Goal: Task Accomplishment & Management: Complete application form

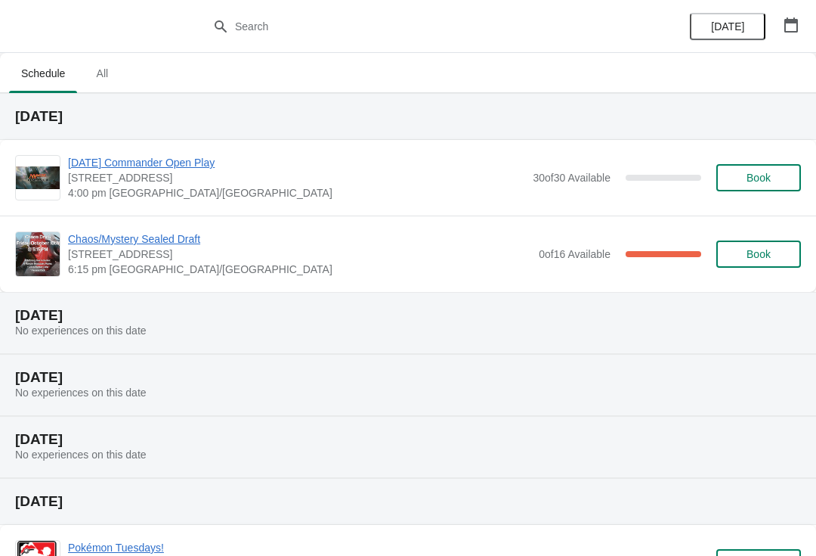
click at [178, 240] on span "Chaos/Mystery Sealed Draft" at bounding box center [299, 238] width 463 height 15
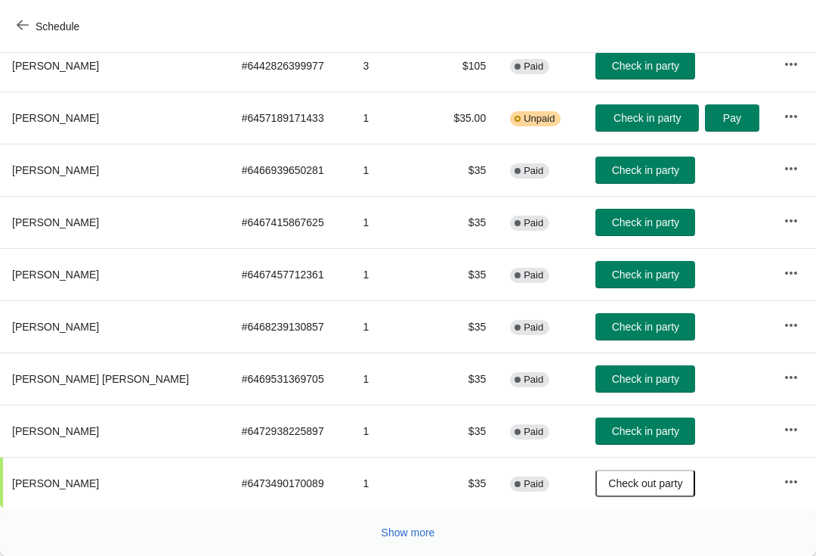
scroll to position [263, 0]
click at [417, 530] on span "Show more" at bounding box center [409, 532] width 54 height 12
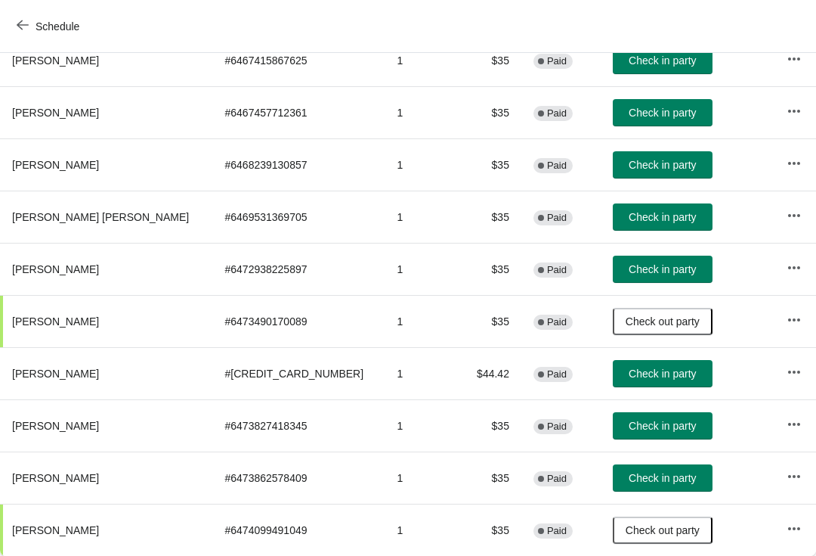
scroll to position [425, 0]
click at [630, 479] on span "Check in party" at bounding box center [662, 478] width 67 height 12
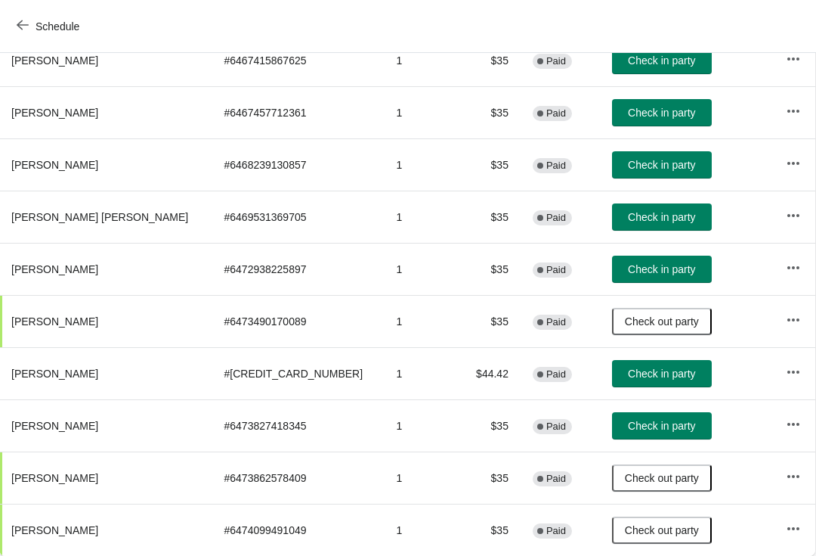
scroll to position [425, 1]
click at [634, 418] on button "Check in party" at bounding box center [662, 425] width 100 height 27
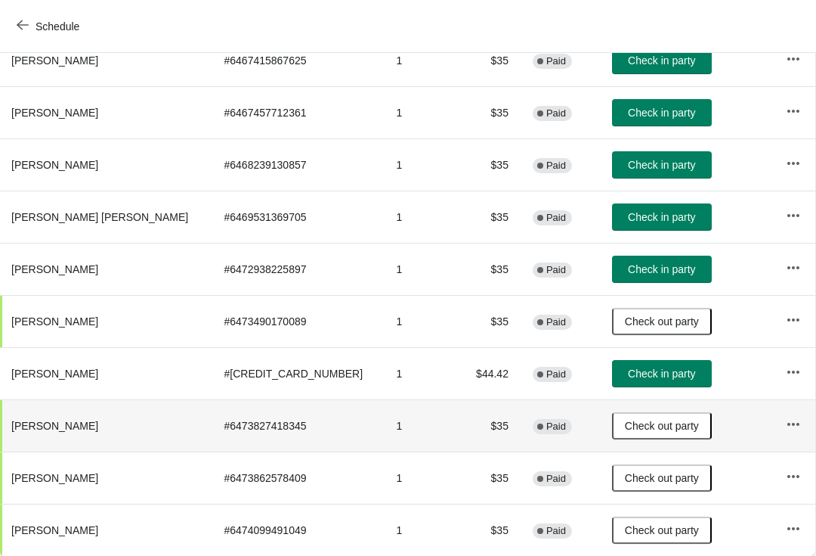
click at [647, 153] on button "Check in party" at bounding box center [662, 164] width 100 height 27
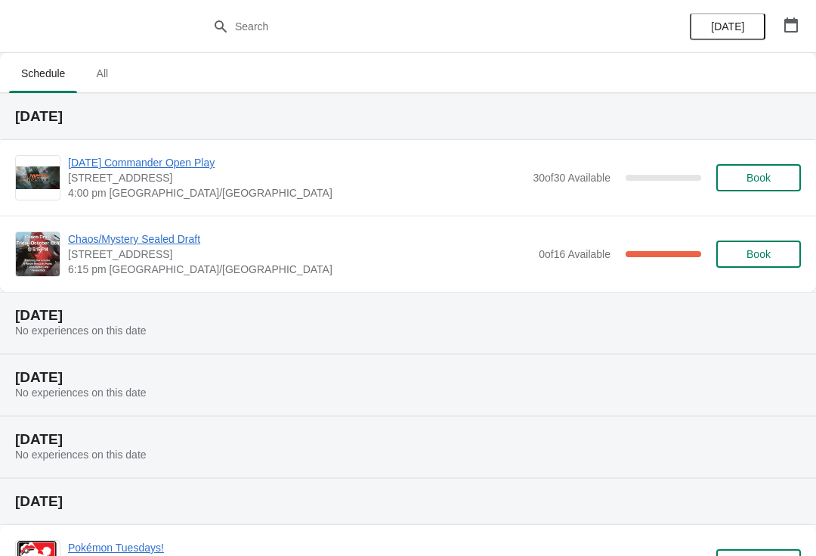
click at [175, 243] on span "Chaos/Mystery Sealed Draft" at bounding box center [299, 238] width 463 height 15
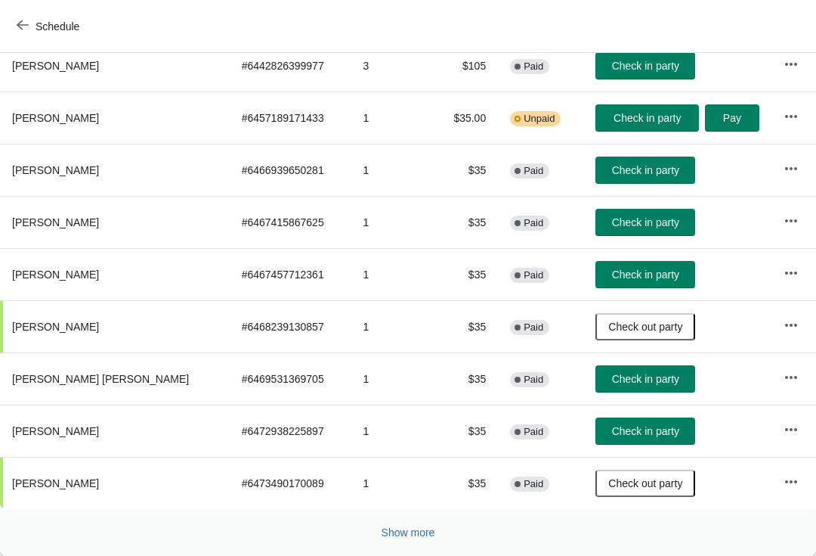
scroll to position [263, 0]
click at [415, 528] on span "Show more" at bounding box center [409, 532] width 54 height 12
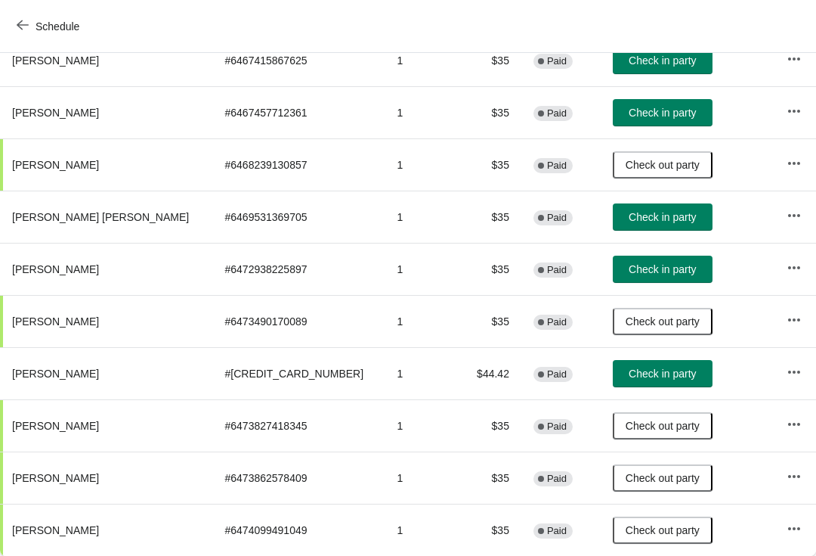
scroll to position [425, 0]
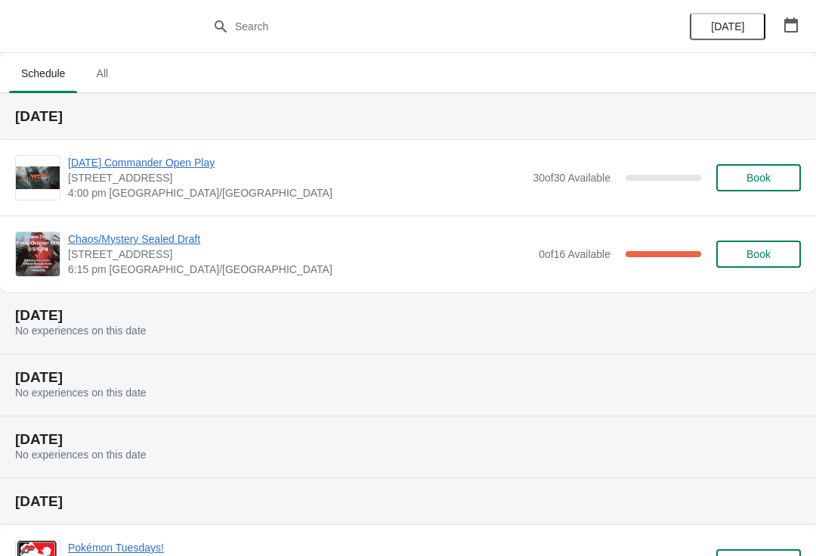
click at [764, 240] on button "Book" at bounding box center [759, 253] width 85 height 27
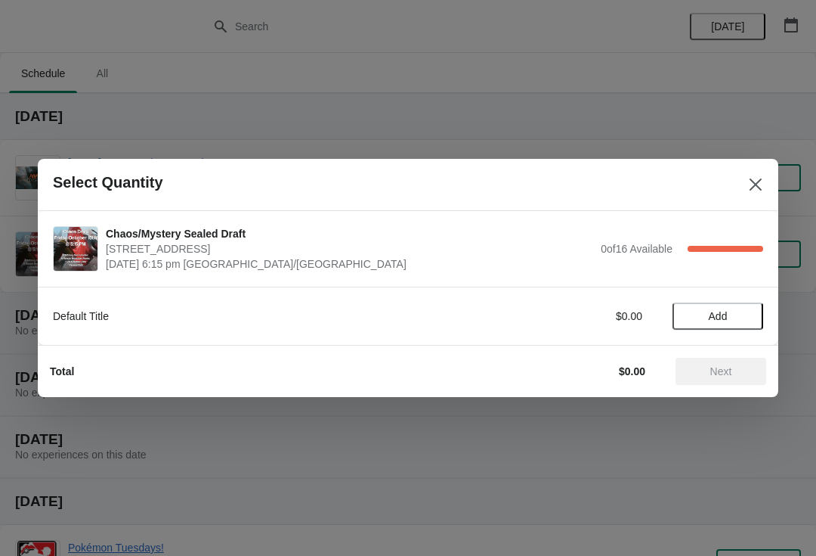
click at [711, 321] on span "Add" at bounding box center [718, 316] width 19 height 12
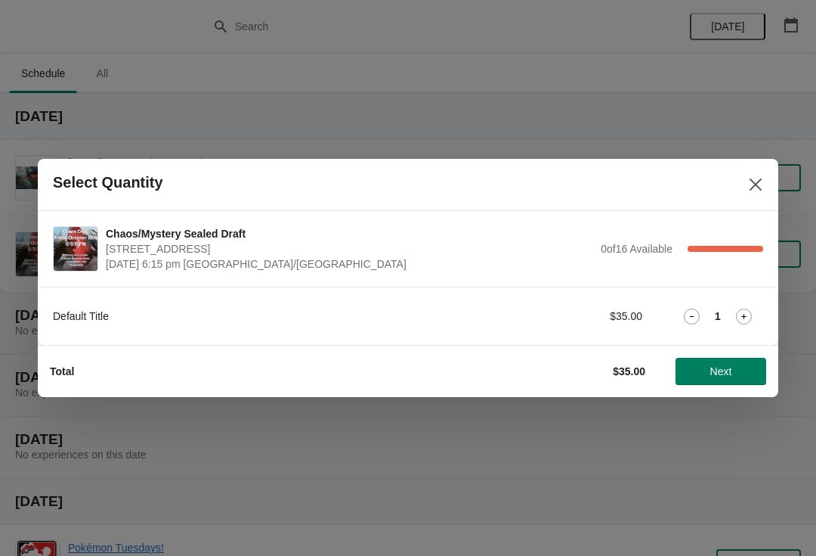
click at [726, 367] on span "Next" at bounding box center [722, 371] width 22 height 12
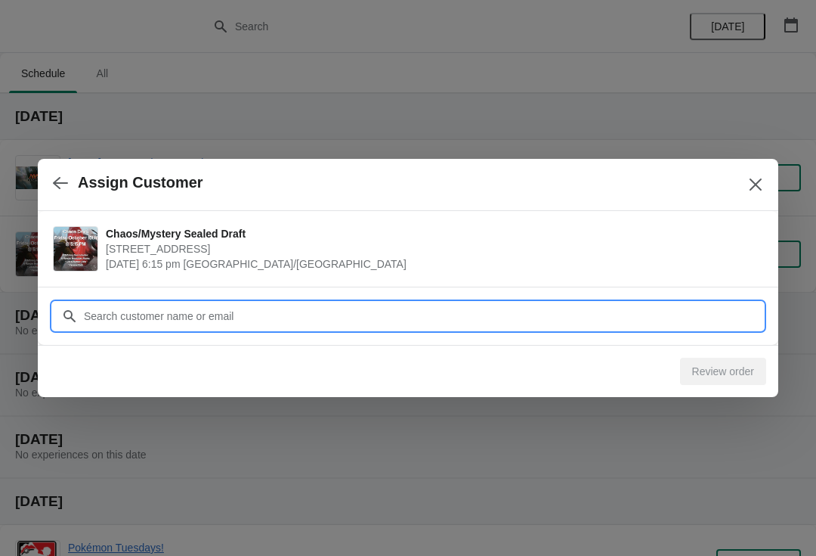
click at [644, 312] on input "Customer" at bounding box center [423, 315] width 680 height 27
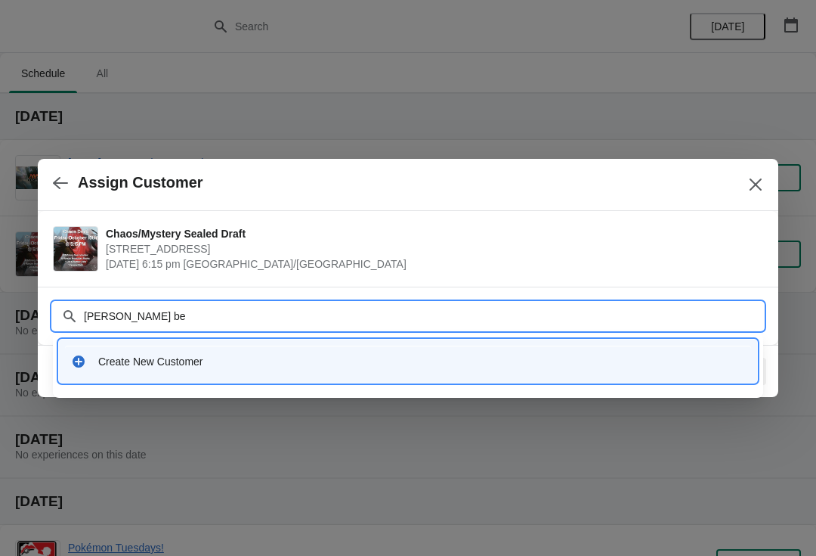
type input "Kevin bed"
click at [578, 361] on div "Create New Customer" at bounding box center [421, 361] width 647 height 15
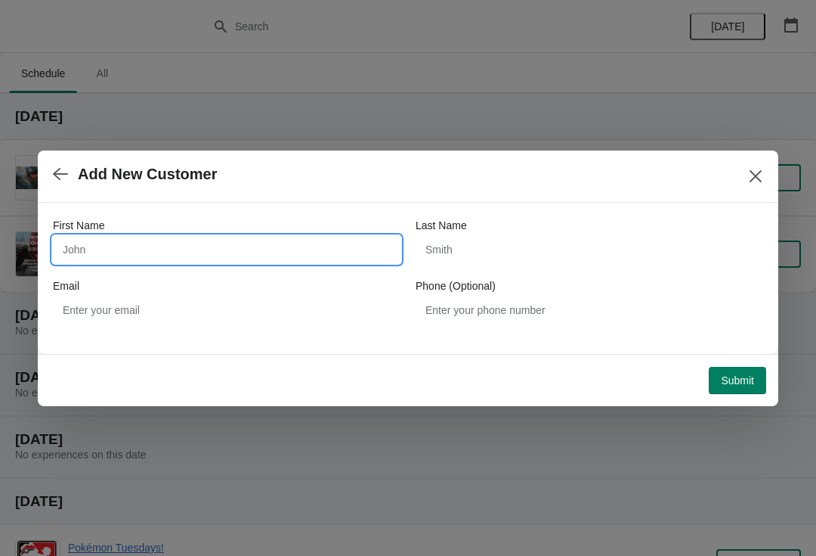
click at [280, 241] on input "First Name" at bounding box center [227, 249] width 348 height 27
type input "Kevin"
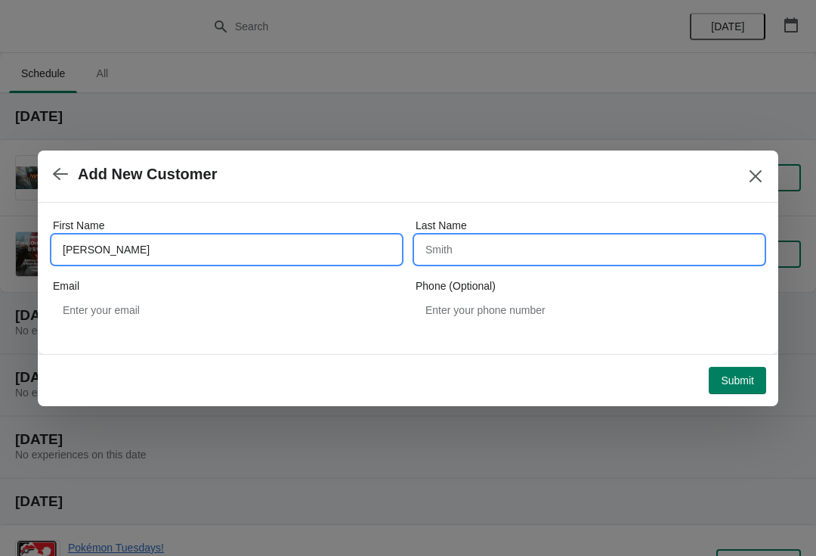
click at [597, 249] on input "Last Name" at bounding box center [590, 249] width 348 height 27
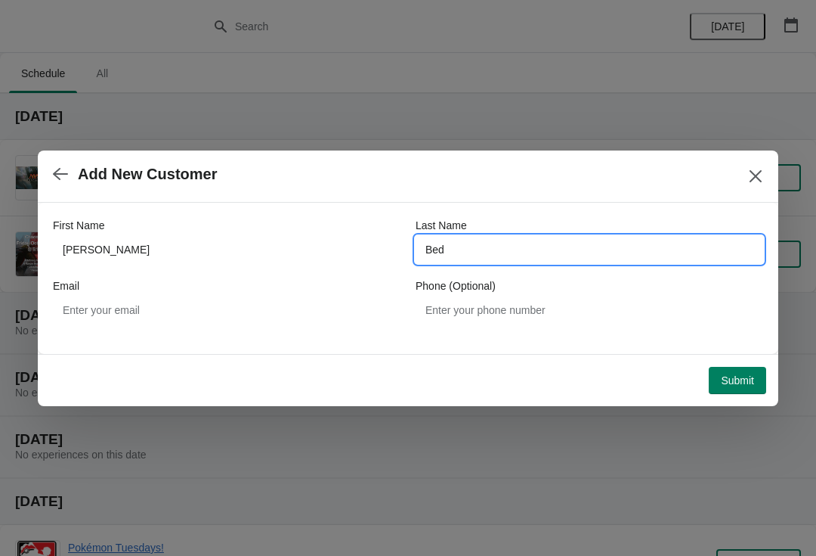
type input "Bedi"
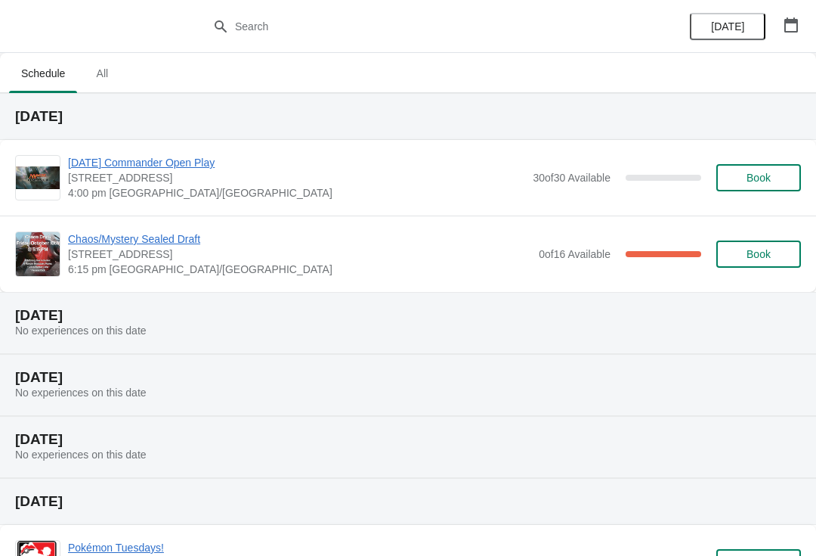
click at [165, 238] on span "Chaos/Mystery Sealed Draft" at bounding box center [299, 238] width 463 height 15
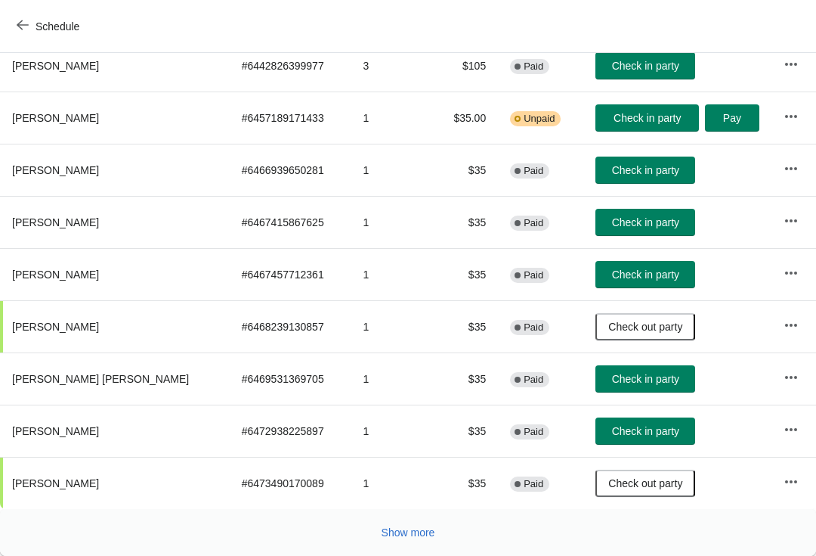
scroll to position [263, 0]
click at [430, 543] on button "Show more" at bounding box center [409, 532] width 66 height 27
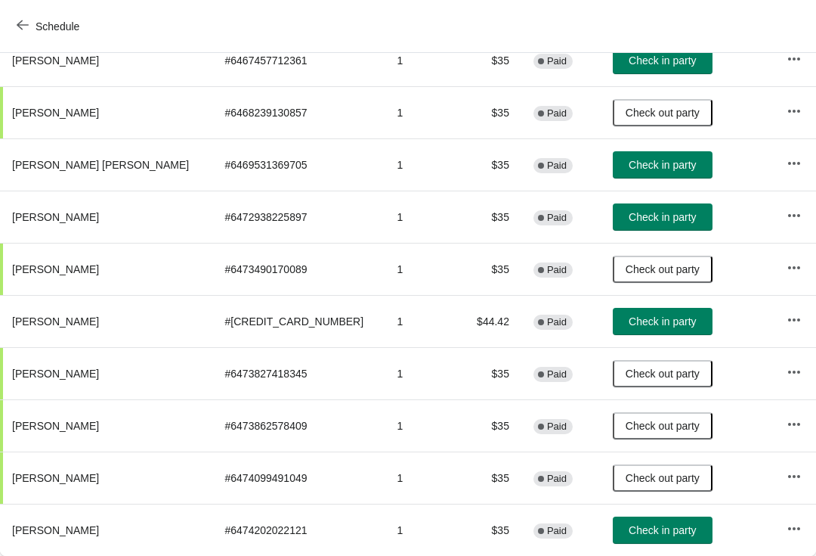
scroll to position [477, 0]
click at [628, 522] on button "Check in party" at bounding box center [663, 529] width 100 height 27
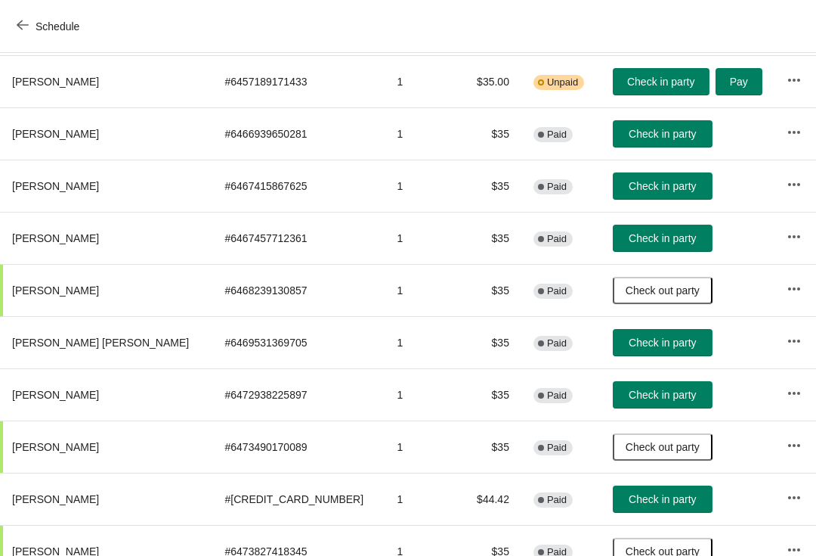
scroll to position [299, 0]
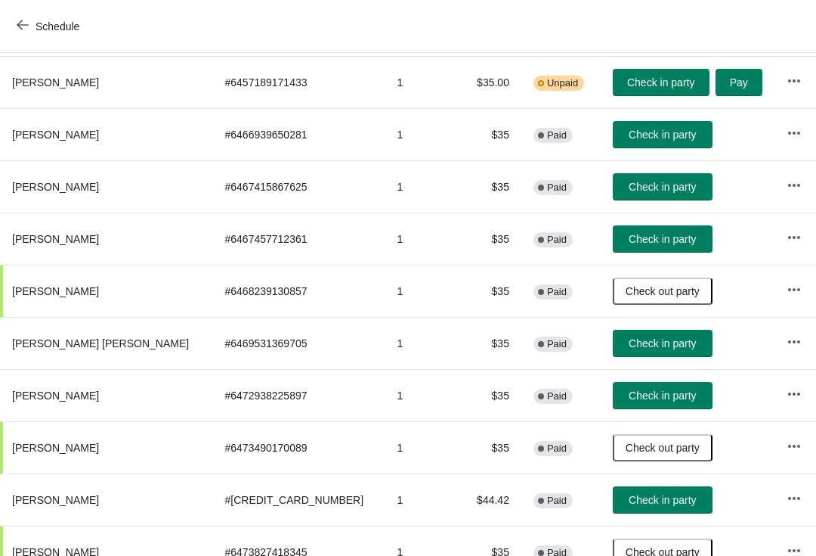
click at [643, 132] on span "Check in party" at bounding box center [662, 135] width 67 height 12
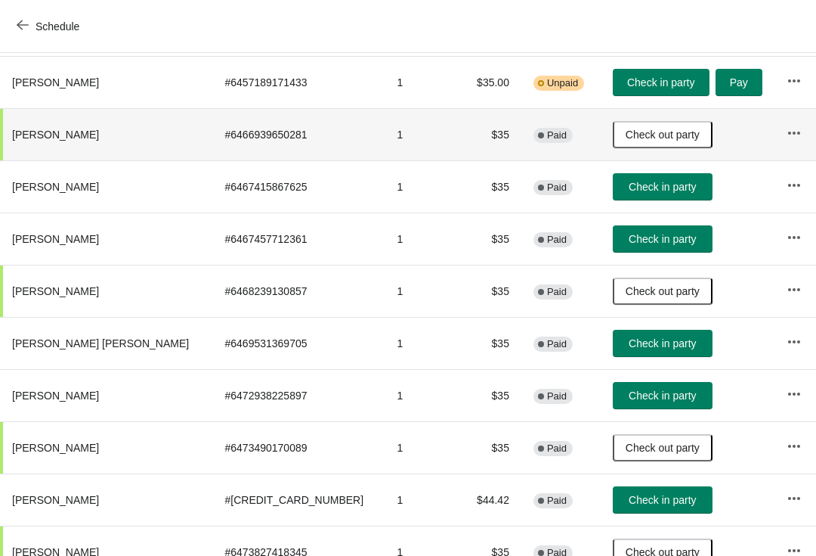
click at [635, 137] on span "Check out party" at bounding box center [663, 135] width 74 height 12
click at [630, 131] on span "Check in party" at bounding box center [662, 135] width 67 height 12
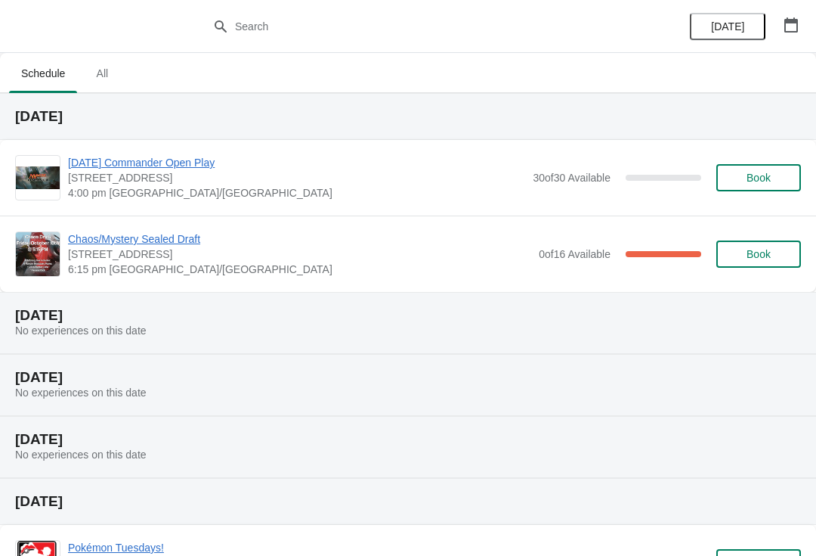
click at [777, 253] on span "Book" at bounding box center [758, 254] width 57 height 12
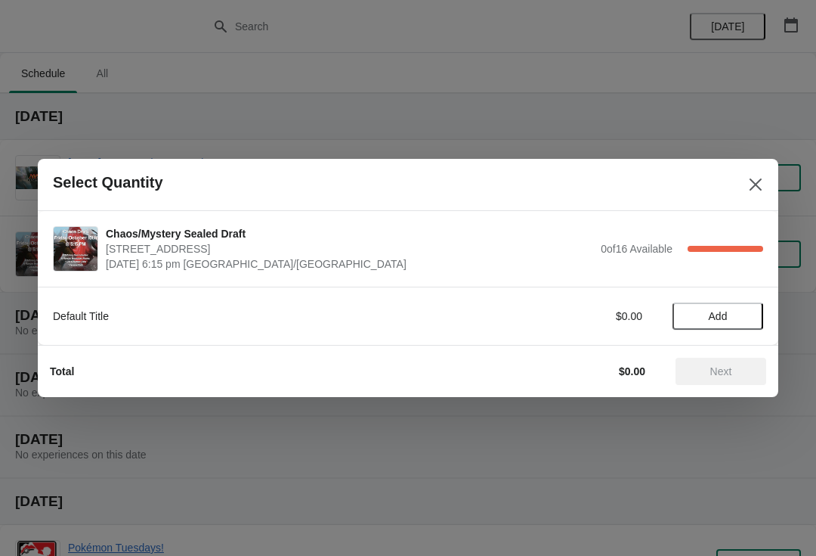
click at [721, 312] on span "Add" at bounding box center [718, 316] width 19 height 12
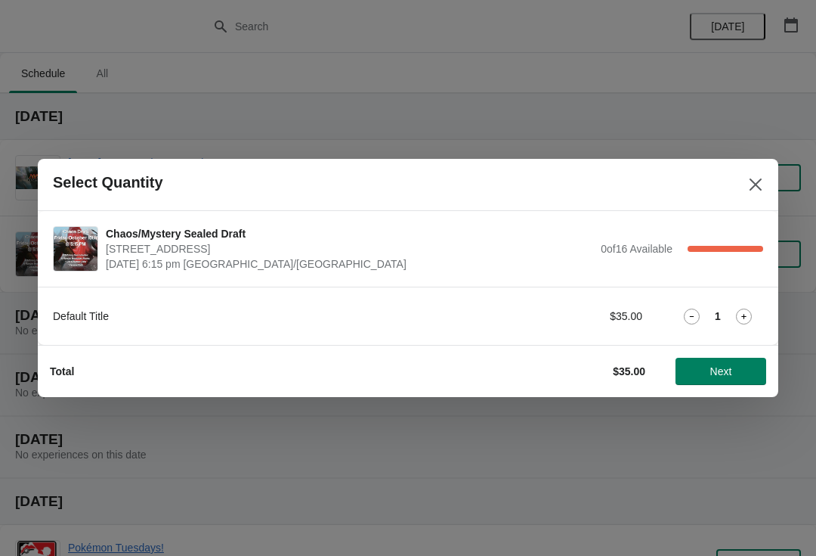
click at [713, 363] on button "Next" at bounding box center [721, 371] width 91 height 27
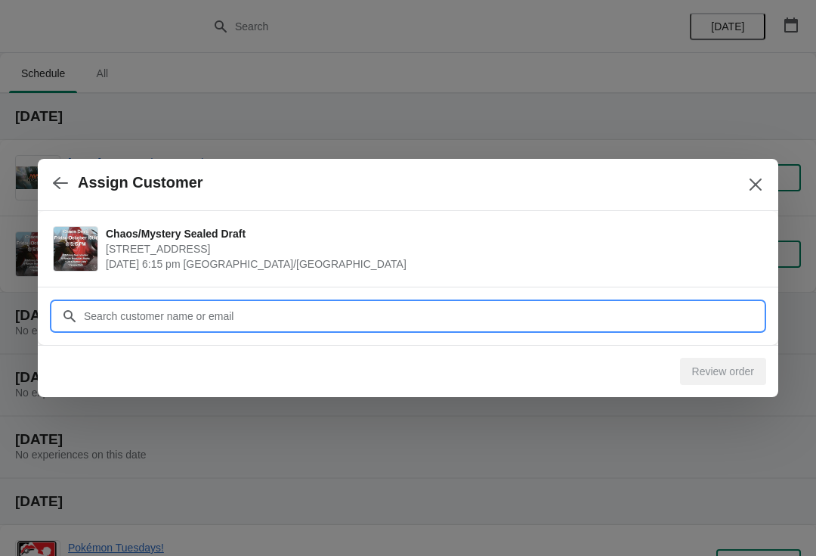
click at [537, 302] on input "Customer" at bounding box center [423, 315] width 680 height 27
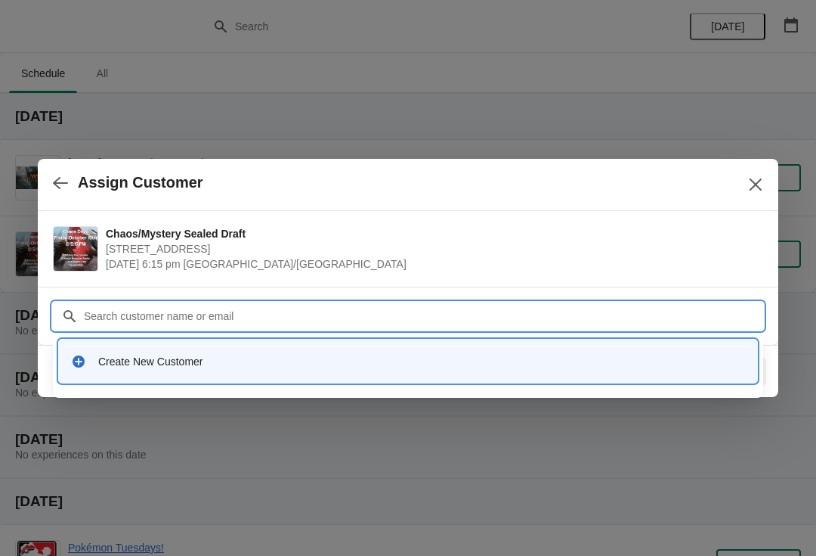
click at [147, 363] on div "Create New Customer" at bounding box center [421, 361] width 647 height 15
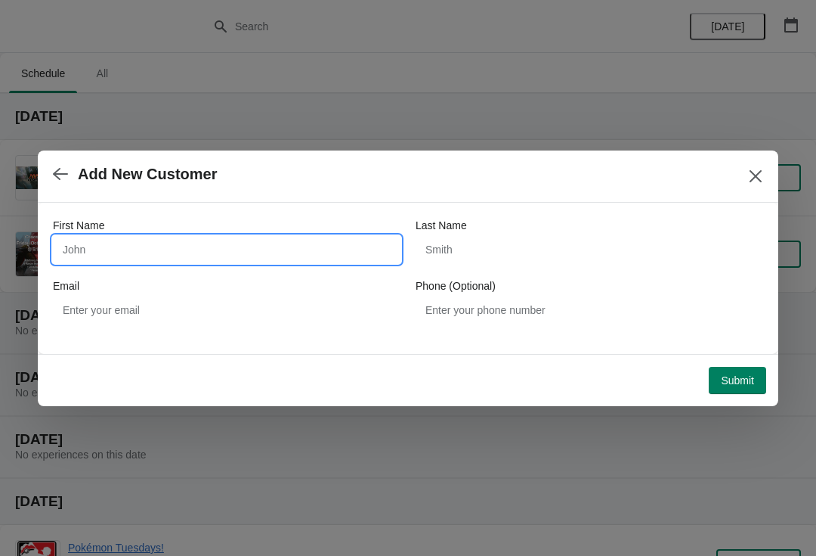
click at [125, 249] on input "First Name" at bounding box center [227, 249] width 348 height 27
type input "Alex"
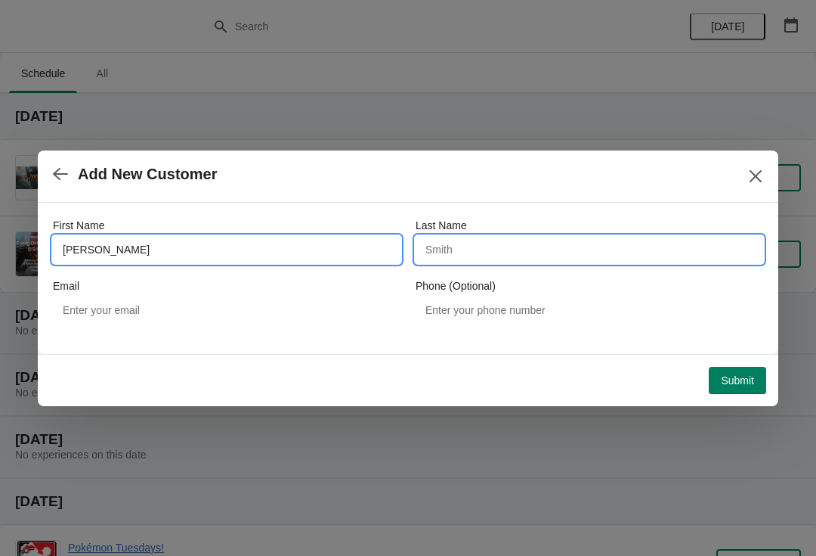
click at [606, 248] on input "Last Name" at bounding box center [590, 249] width 348 height 27
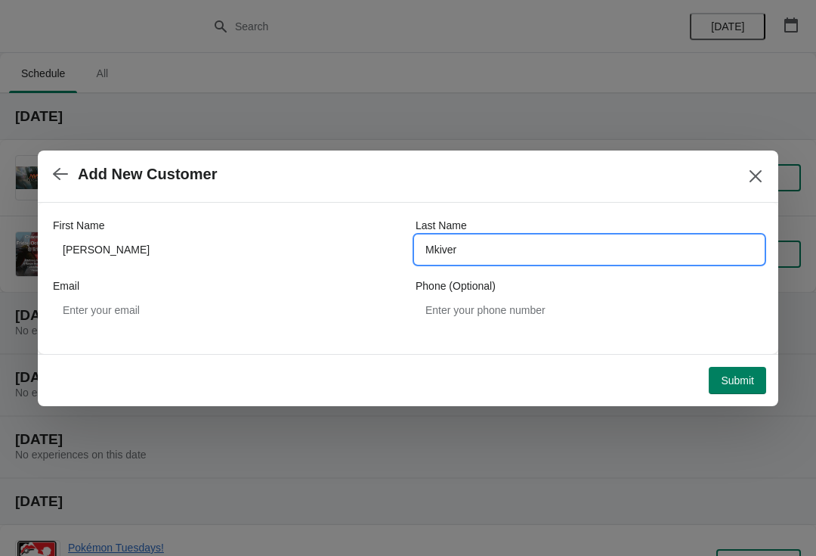
type input "Mkiver"
click at [617, 181] on span "Add New Customer" at bounding box center [390, 174] width 674 height 17
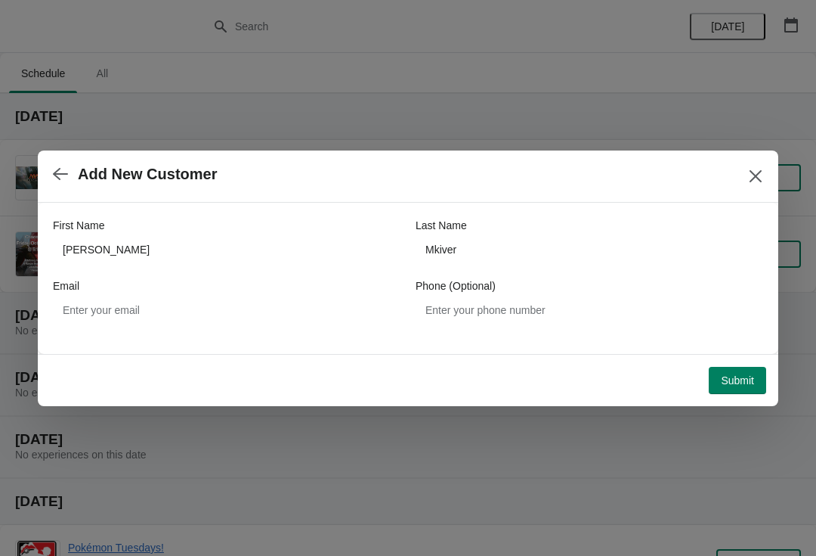
click at [739, 368] on button "Submit" at bounding box center [737, 380] width 57 height 27
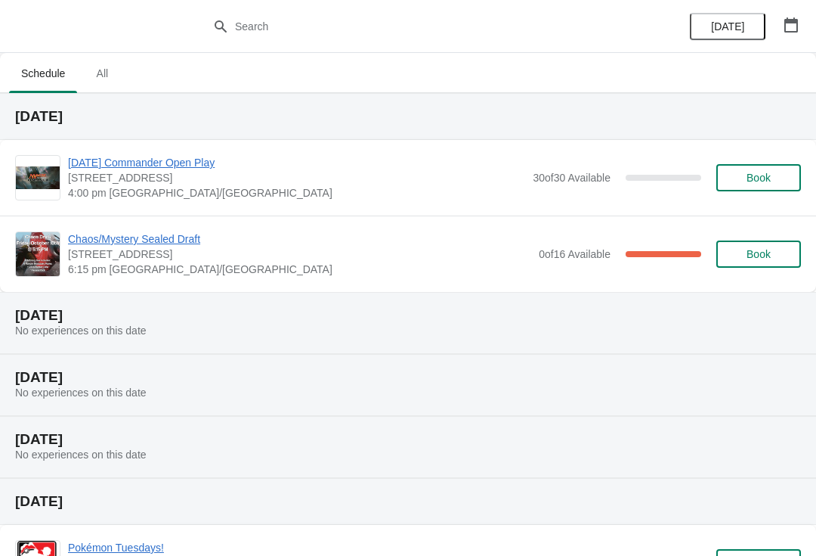
click at [163, 238] on span "Chaos/Mystery Sealed Draft" at bounding box center [299, 238] width 463 height 15
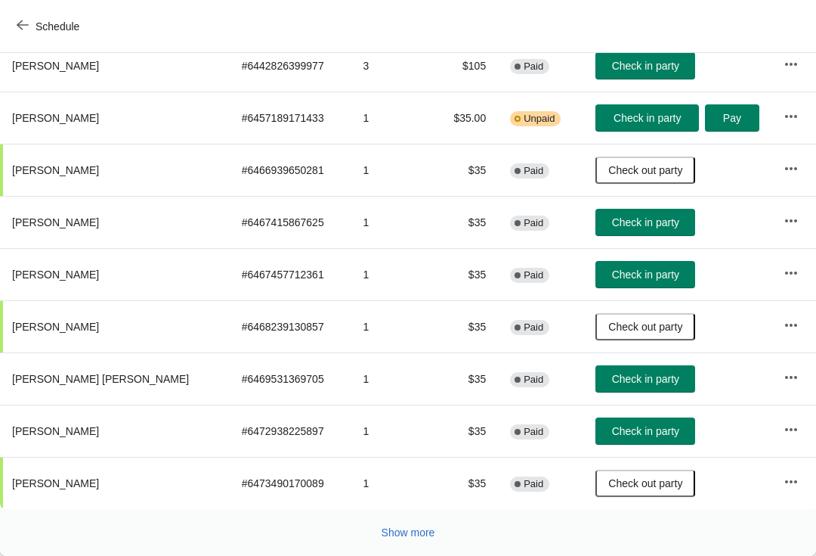
scroll to position [263, 0]
click at [418, 544] on button "Show more" at bounding box center [409, 532] width 66 height 27
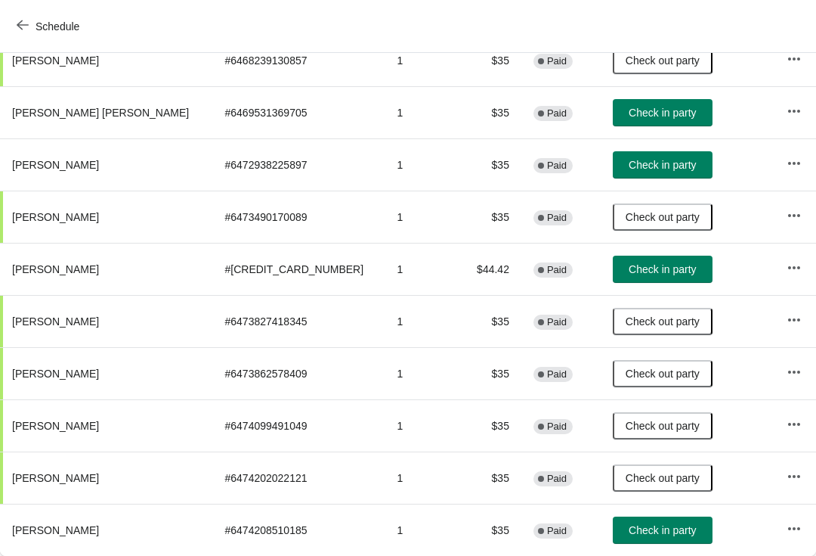
scroll to position [529, 0]
click at [613, 539] on button "Check in party" at bounding box center [663, 529] width 100 height 27
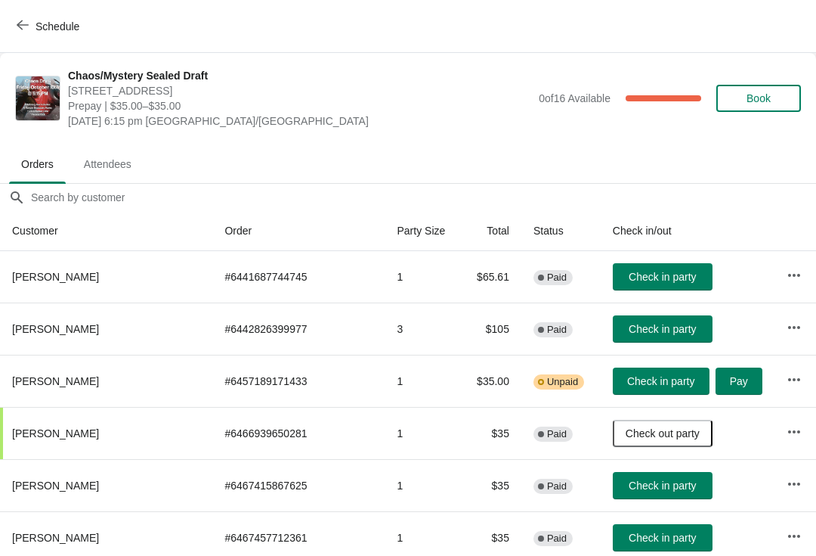
scroll to position [0, 0]
click at [629, 274] on span "Check in party" at bounding box center [662, 277] width 67 height 12
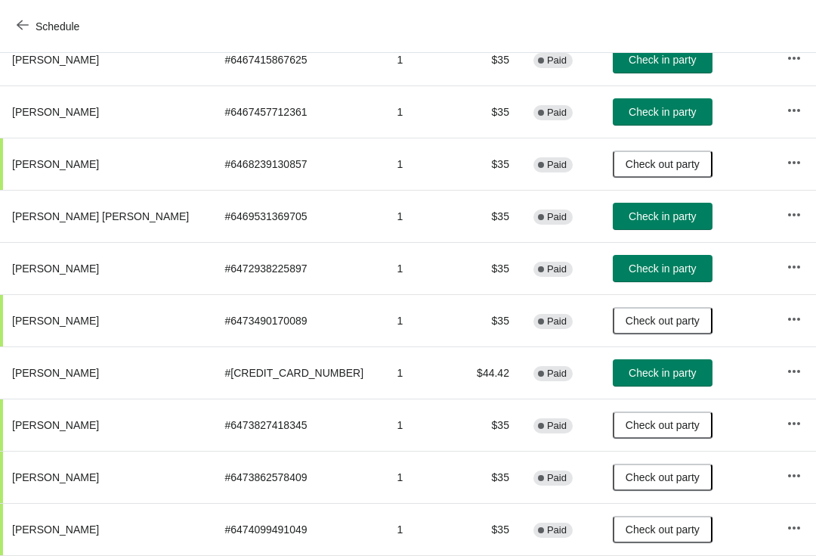
scroll to position [423, 0]
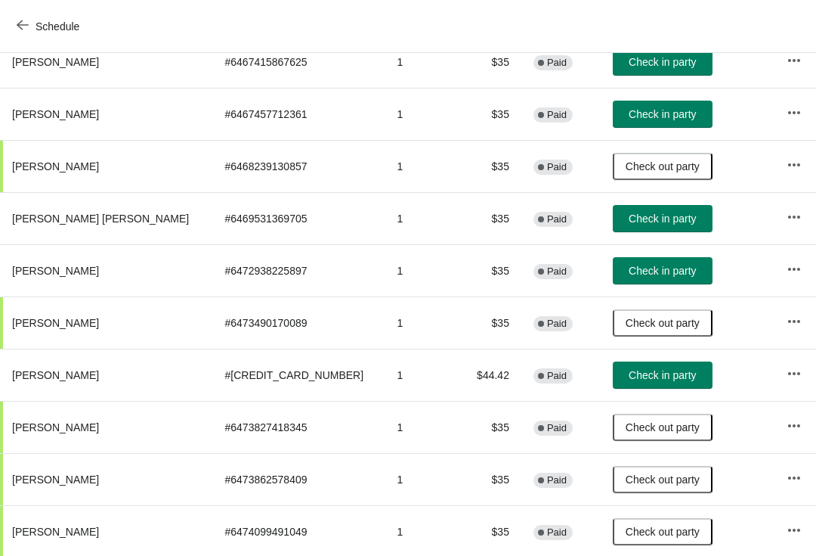
click at [629, 271] on span "Check in party" at bounding box center [662, 271] width 67 height 12
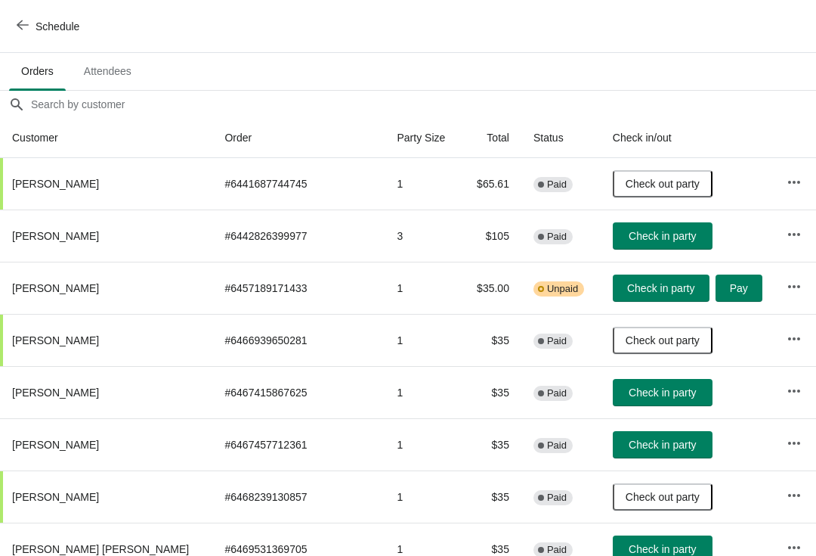
scroll to position [94, 0]
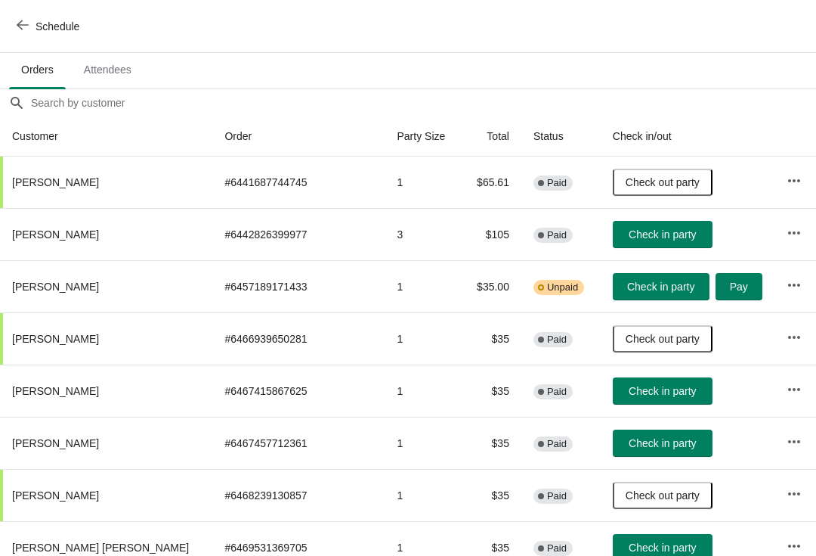
click at [230, 289] on td "# 6457189171433" at bounding box center [298, 286] width 172 height 52
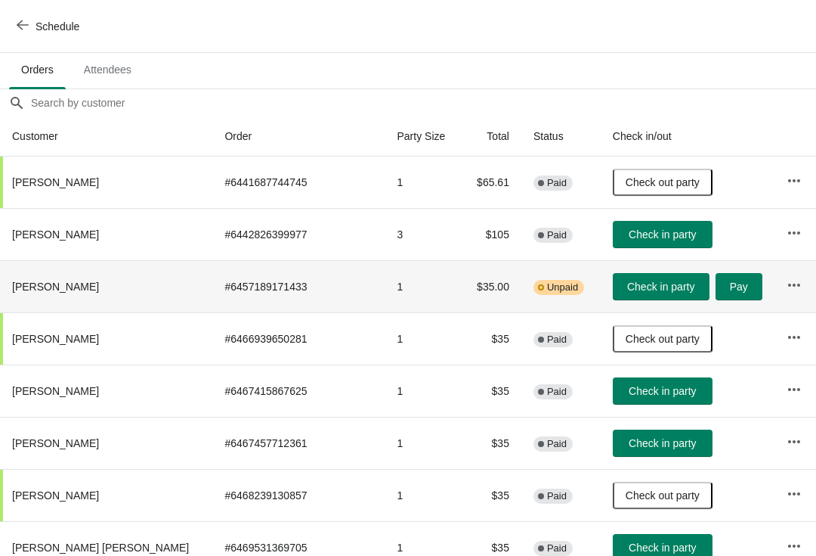
click at [105, 280] on th "[PERSON_NAME]" at bounding box center [106, 286] width 212 height 52
click at [781, 293] on button "button" at bounding box center [794, 284] width 27 height 27
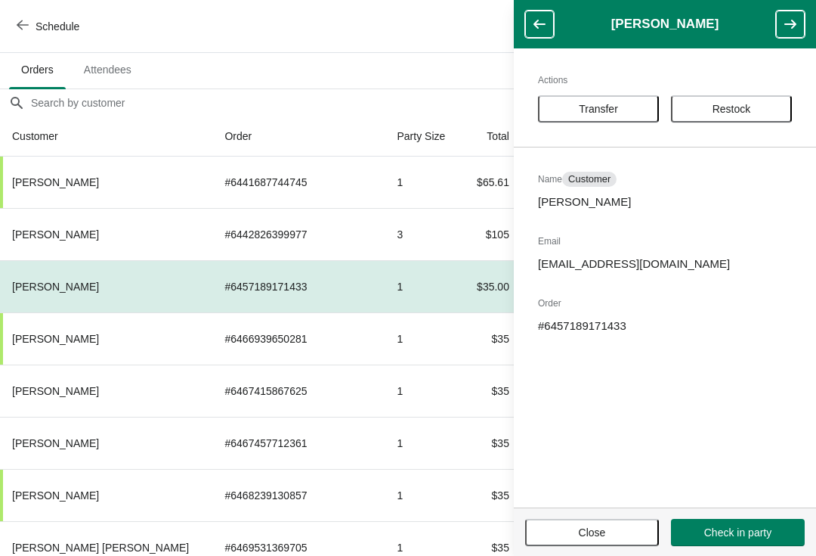
click at [339, 36] on div "Schedule" at bounding box center [408, 26] width 816 height 53
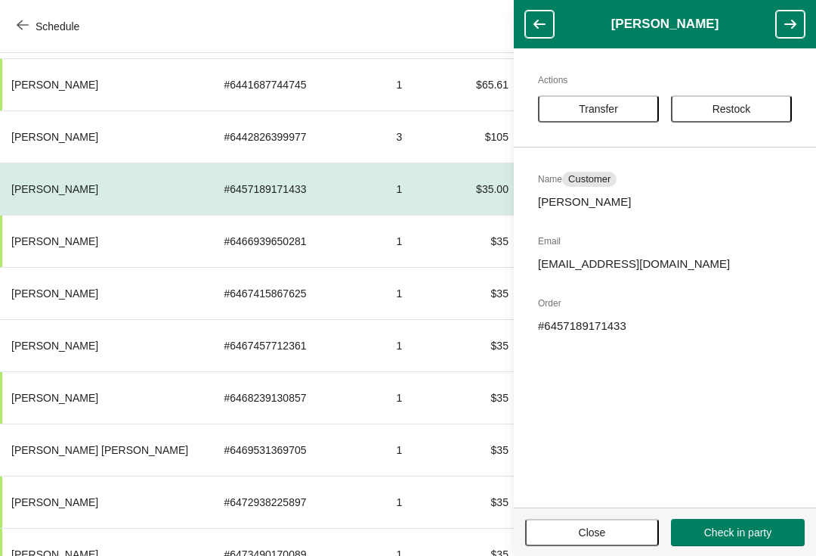
click at [574, 545] on button "Close" at bounding box center [592, 532] width 134 height 27
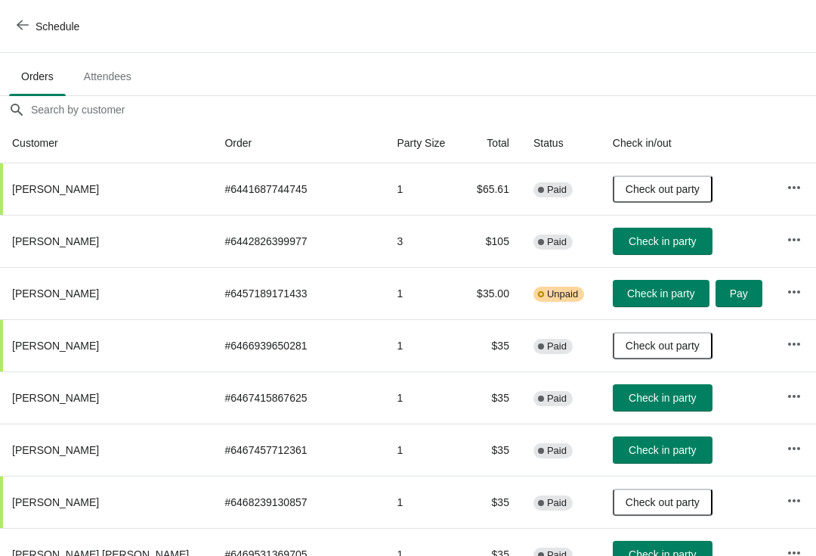
scroll to position [91, 0]
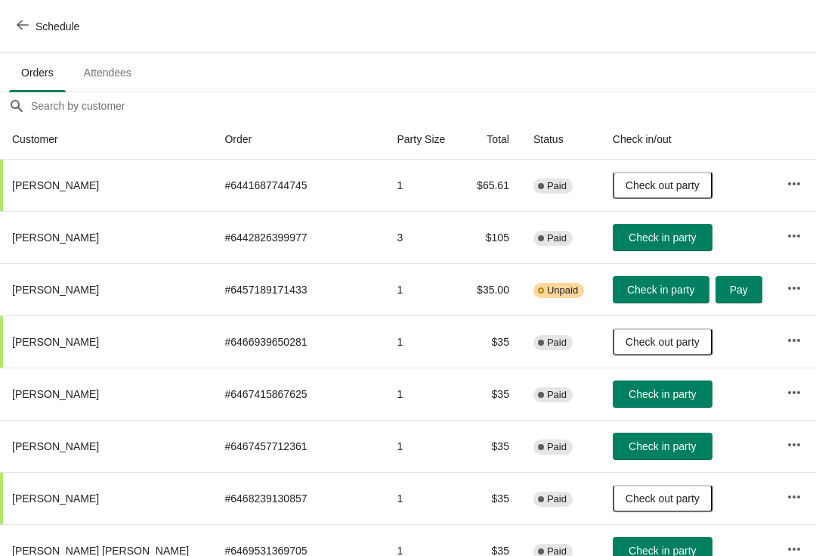
click at [627, 289] on span "Check in party" at bounding box center [660, 289] width 67 height 12
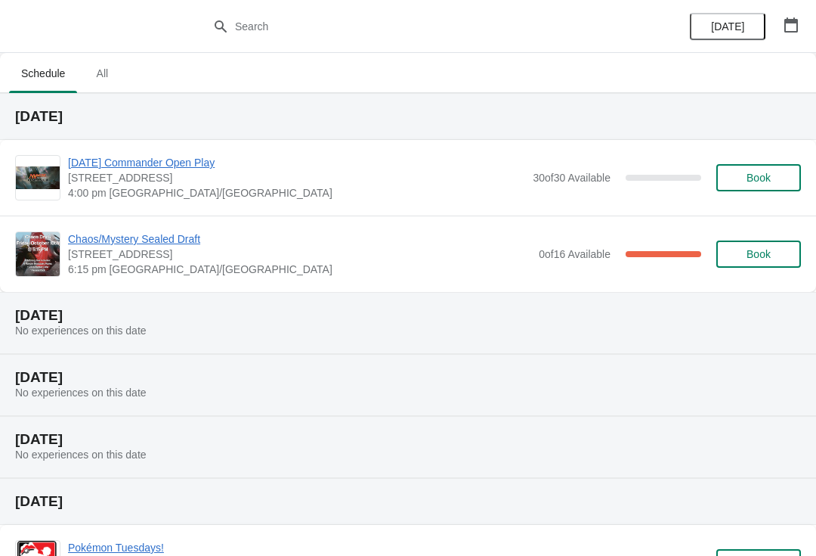
click at [754, 250] on span "Book" at bounding box center [759, 254] width 24 height 12
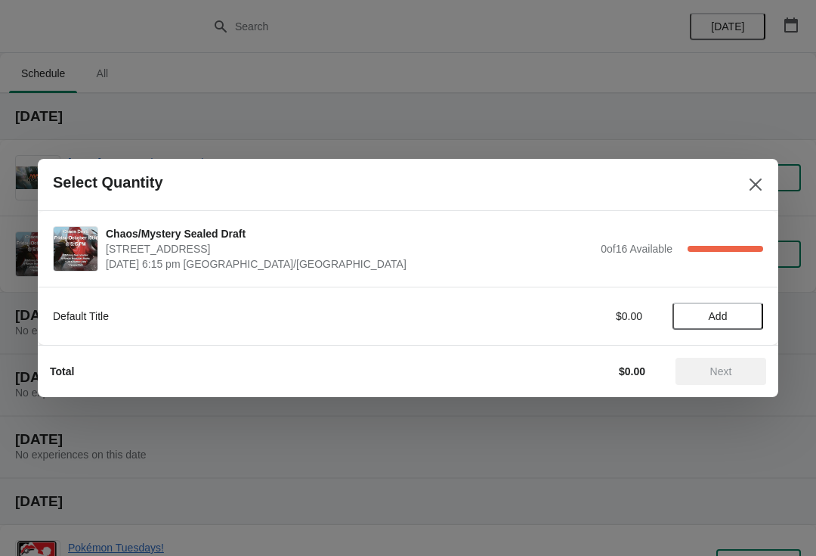
click at [724, 314] on span "Add" at bounding box center [718, 316] width 19 height 12
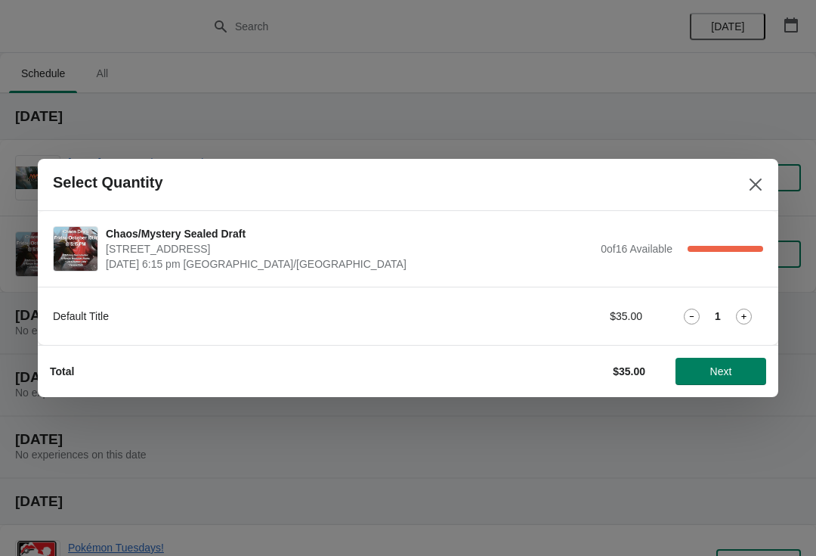
click at [712, 376] on span "Next" at bounding box center [722, 371] width 22 height 12
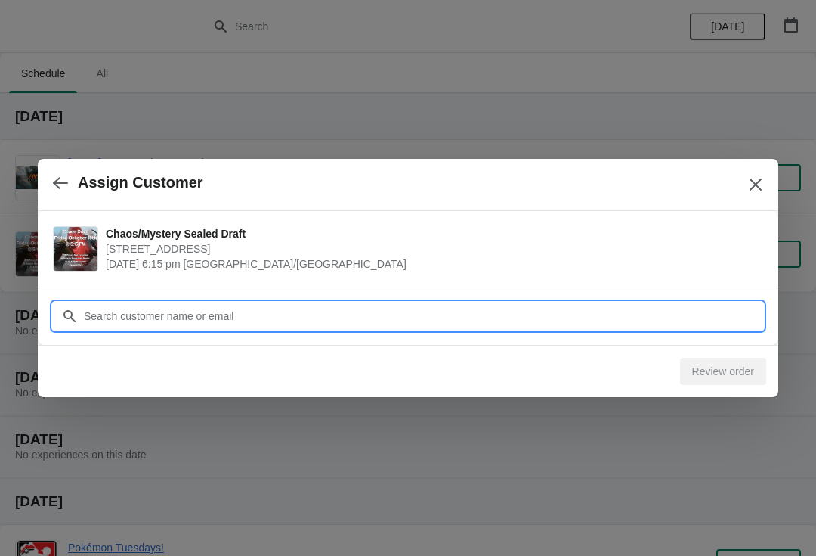
click at [345, 324] on input "Customer" at bounding box center [423, 315] width 680 height 27
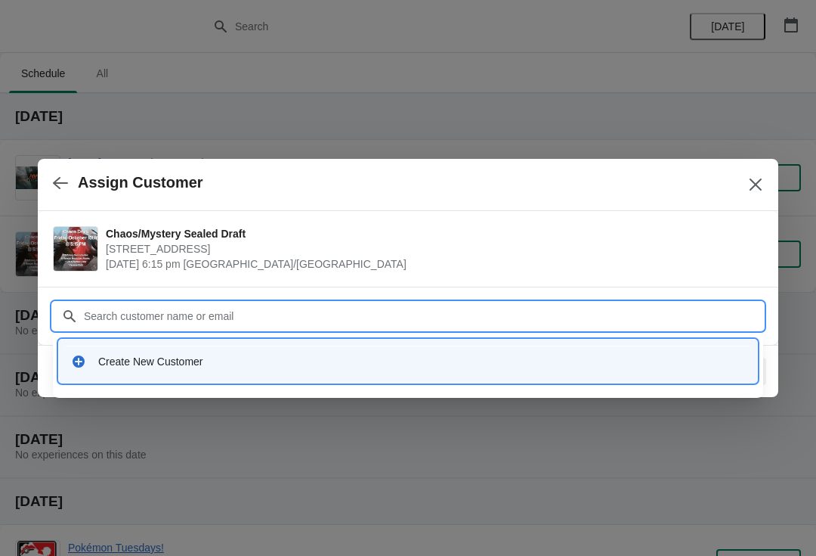
click at [253, 353] on div "Create New Customer" at bounding box center [408, 360] width 686 height 31
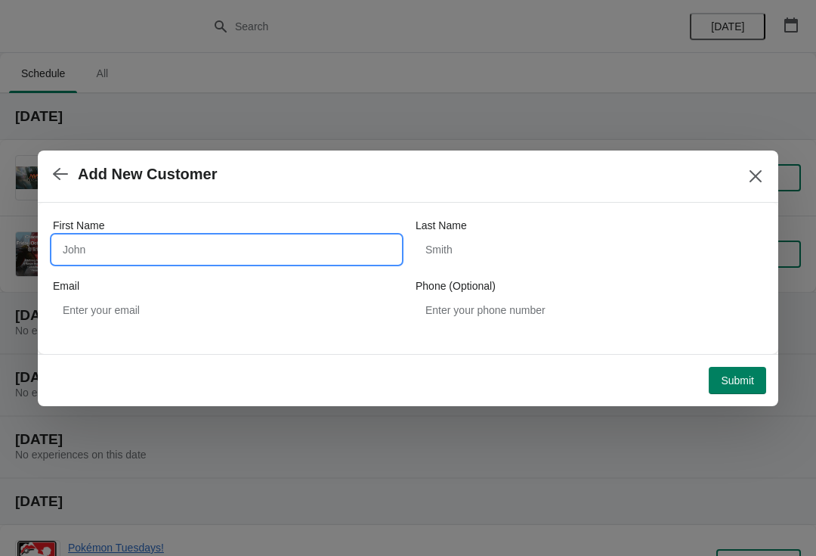
click at [188, 252] on input "First Name" at bounding box center [227, 249] width 348 height 27
type input "Gregory"
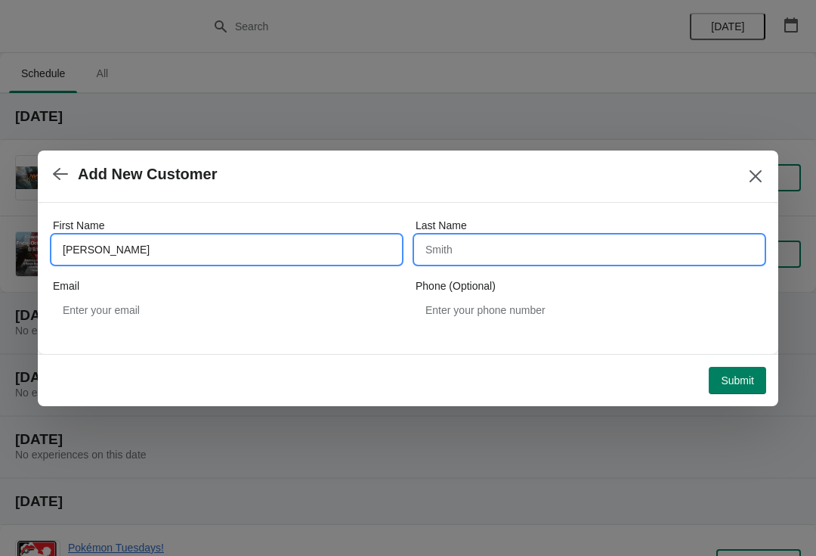
click at [599, 259] on input "Last Name" at bounding box center [590, 249] width 348 height 27
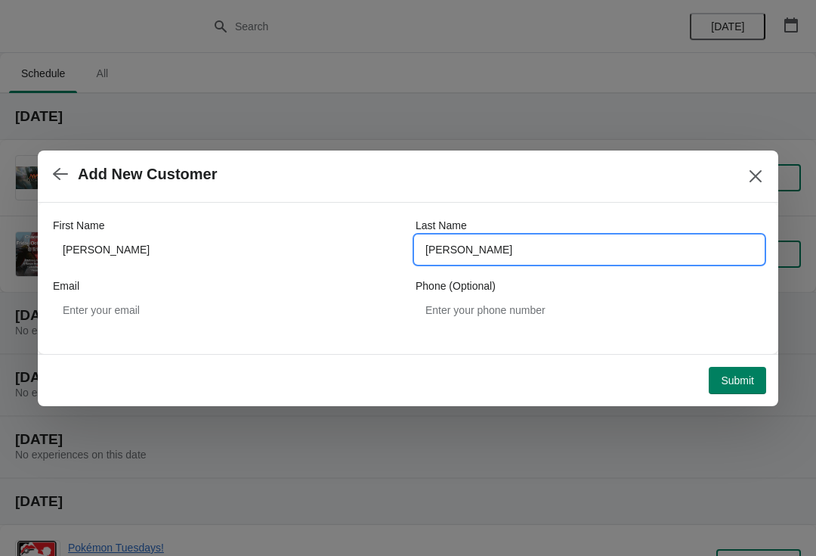
type input "Dreher"
click at [571, 196] on div "Add New Customer" at bounding box center [408, 176] width 741 height 52
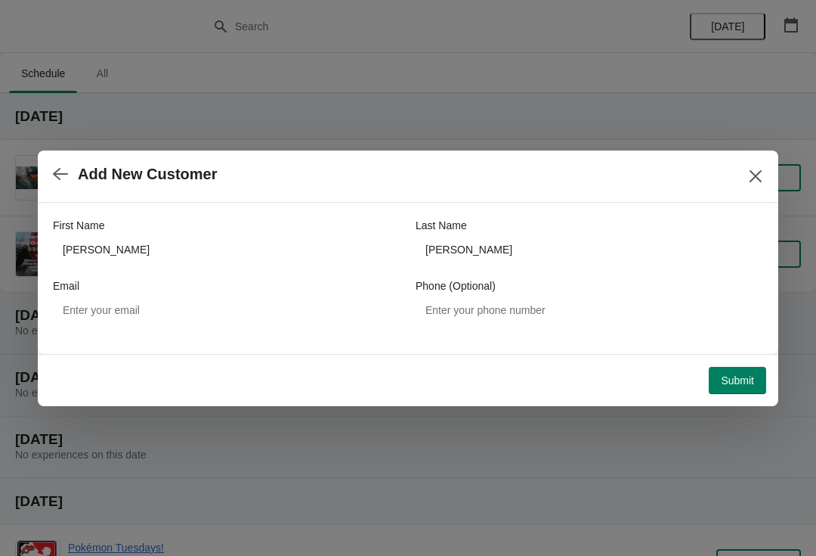
click at [724, 389] on button "Submit" at bounding box center [737, 380] width 57 height 27
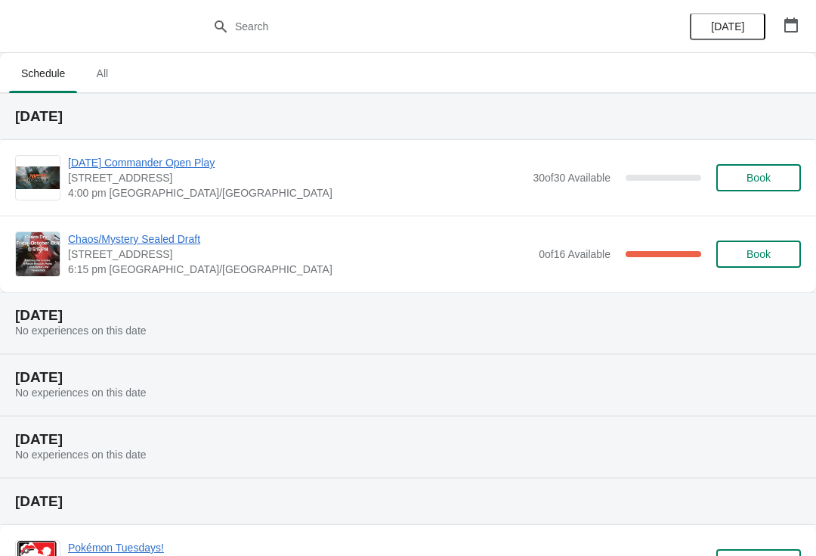
click at [183, 245] on span "Chaos/Mystery Sealed Draft" at bounding box center [299, 238] width 463 height 15
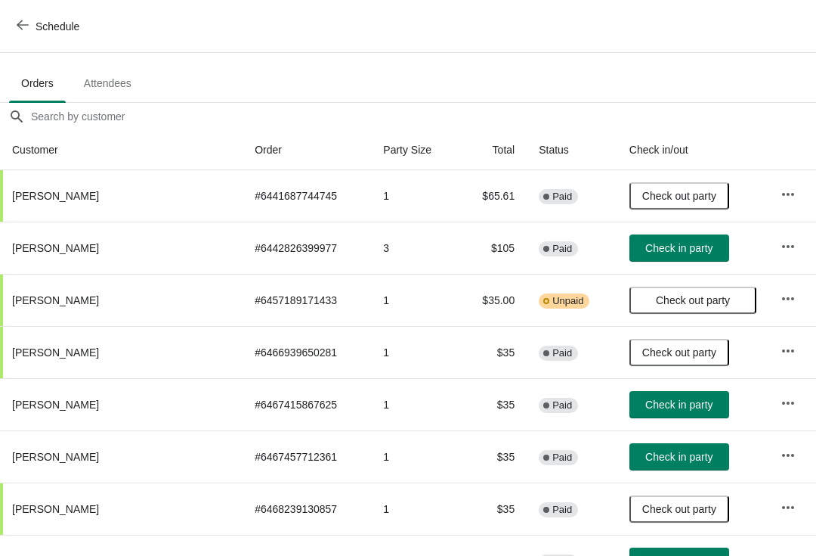
scroll to position [82, 0]
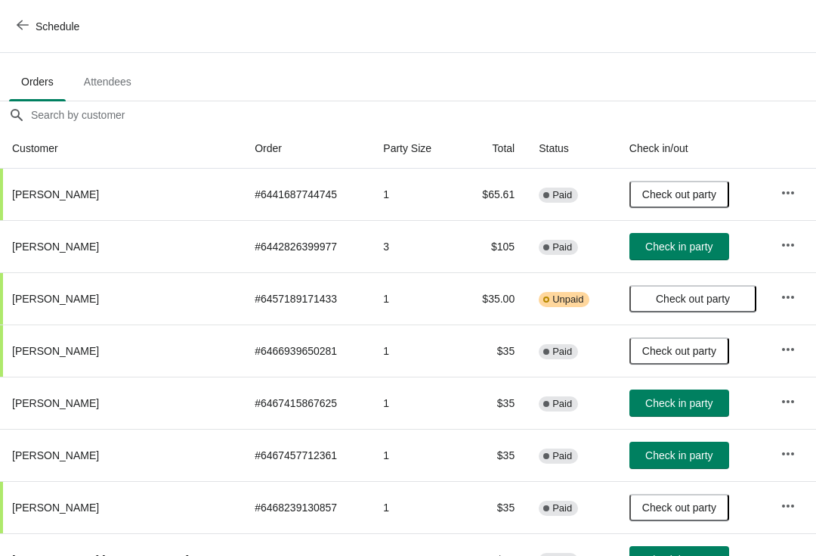
click at [693, 252] on span "Check in party" at bounding box center [680, 246] width 76 height 12
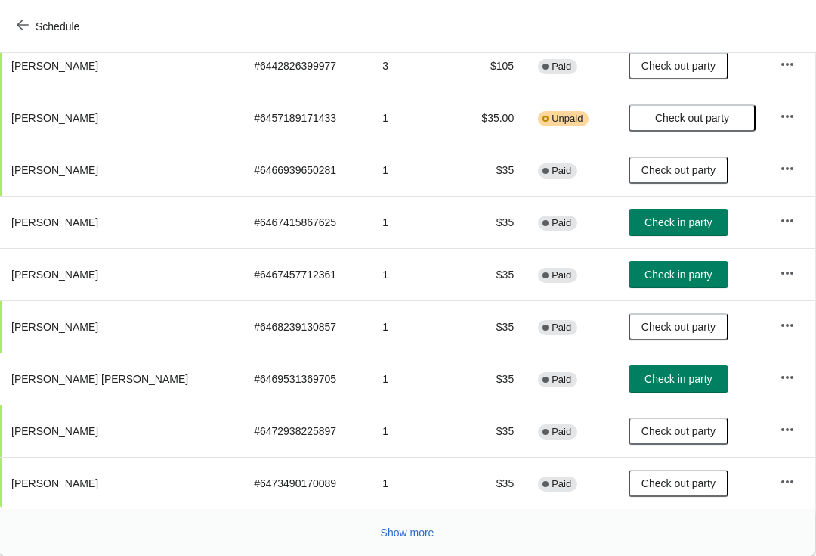
scroll to position [263, 1]
click at [665, 219] on span "Check in party" at bounding box center [678, 222] width 67 height 12
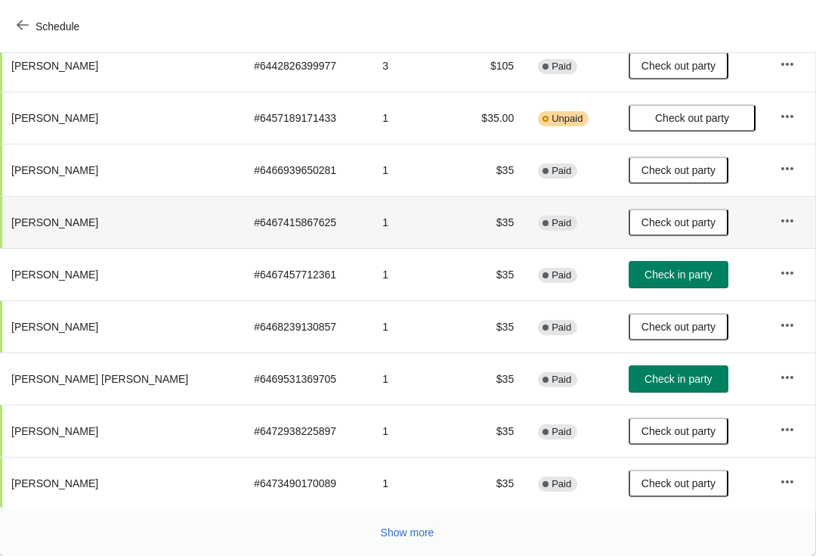
click at [652, 271] on span "Check in party" at bounding box center [678, 274] width 67 height 12
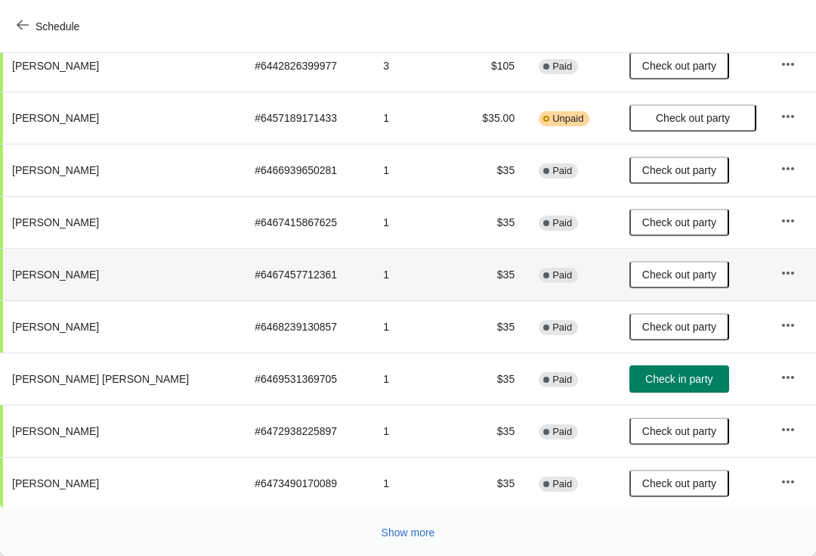
scroll to position [263, 0]
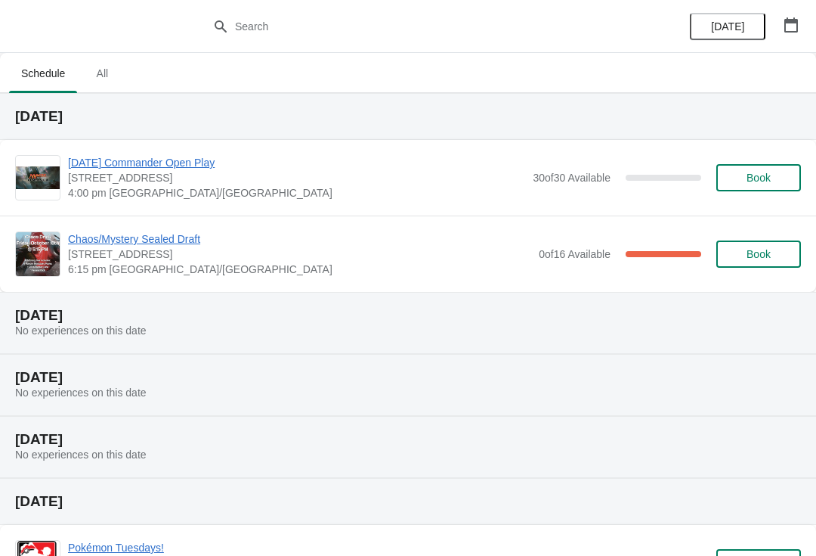
click at [136, 228] on div "Chaos/Mystery Sealed Draft 7998 Centerpoint Dr, Suite 750, Indianapolis, IN, US…" at bounding box center [408, 253] width 816 height 76
click at [116, 245] on span "Chaos/Mystery Sealed Draft" at bounding box center [299, 238] width 463 height 15
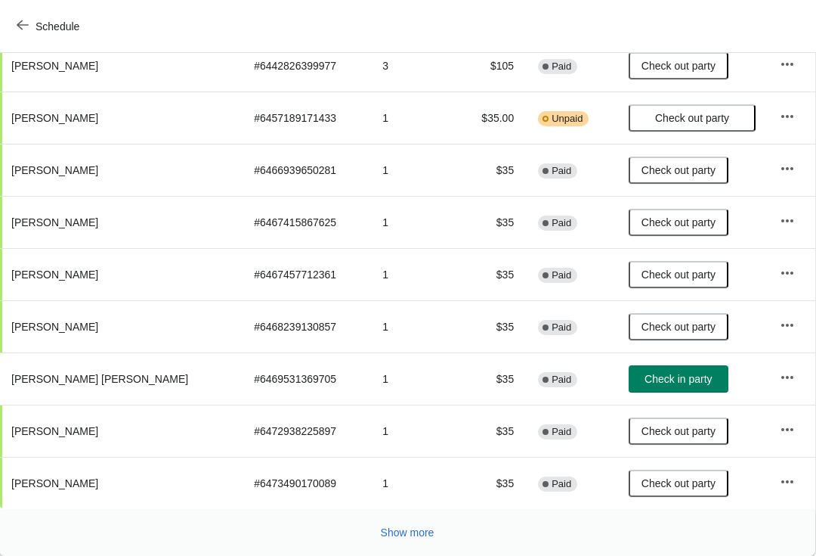
scroll to position [263, 1]
click at [381, 541] on button "Show more" at bounding box center [408, 532] width 66 height 27
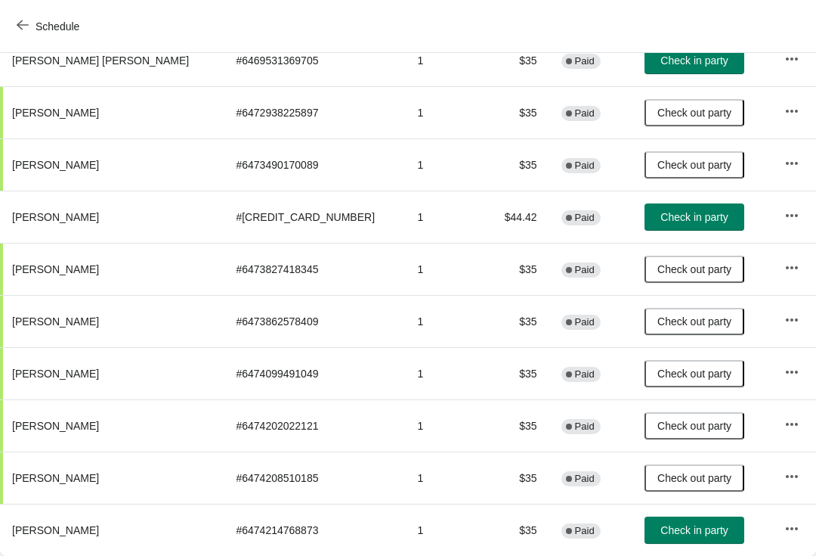
scroll to position [581, 0]
click at [652, 539] on button "Check in party" at bounding box center [695, 529] width 100 height 27
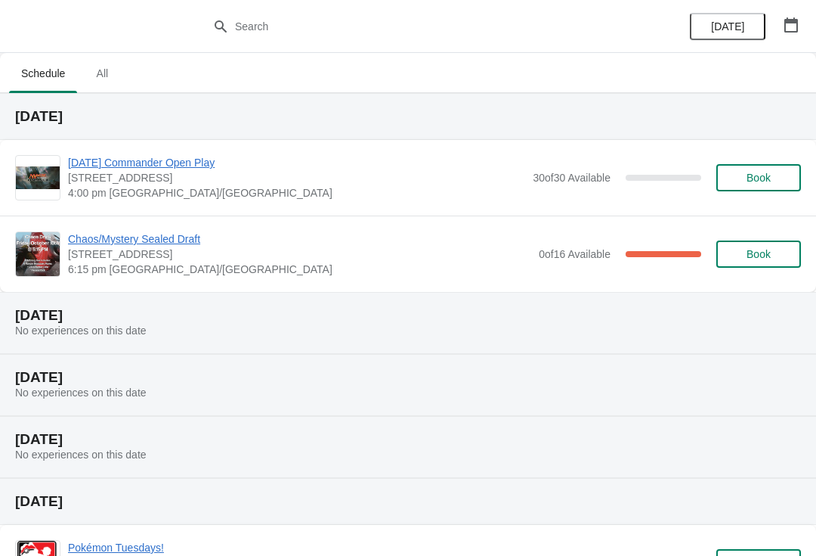
click at [765, 254] on span "Book" at bounding box center [759, 254] width 24 height 12
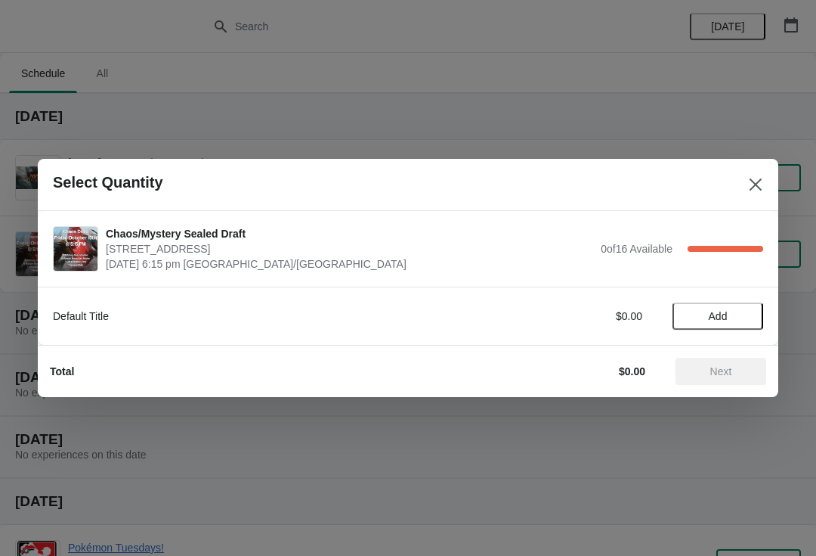
click at [726, 324] on button "Add" at bounding box center [718, 315] width 91 height 27
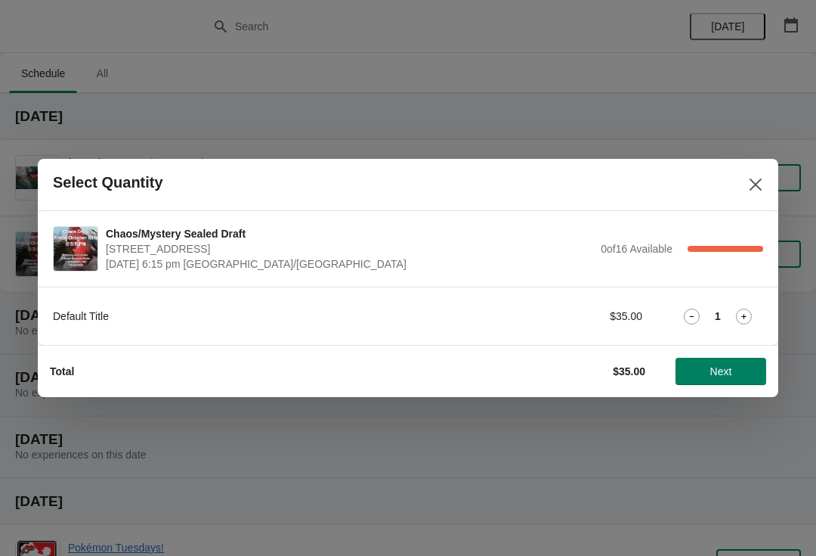
click at [732, 376] on span "Next" at bounding box center [722, 371] width 22 height 12
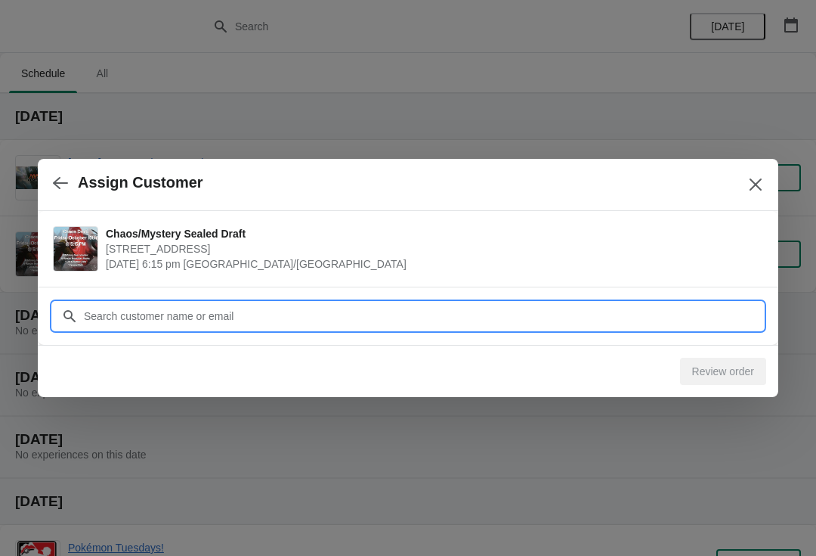
click at [534, 322] on input "Customer" at bounding box center [423, 315] width 680 height 27
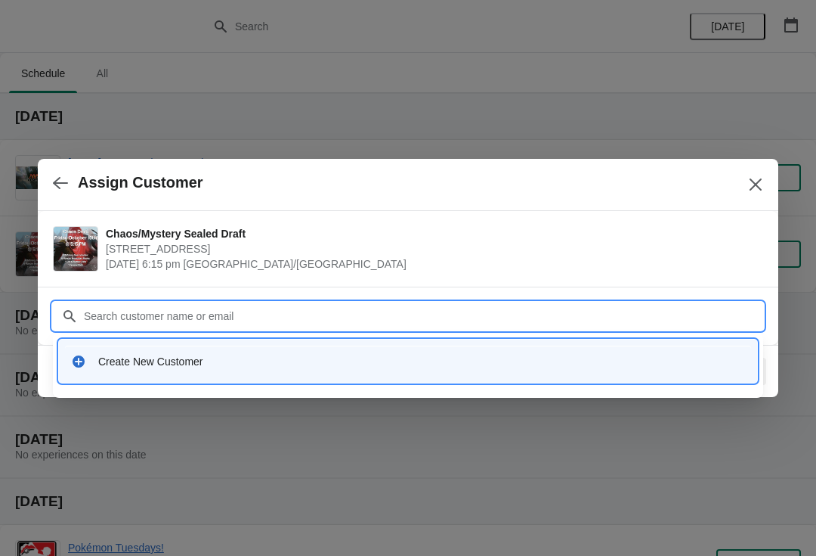
click at [654, 361] on div "Create New Customer" at bounding box center [421, 361] width 647 height 15
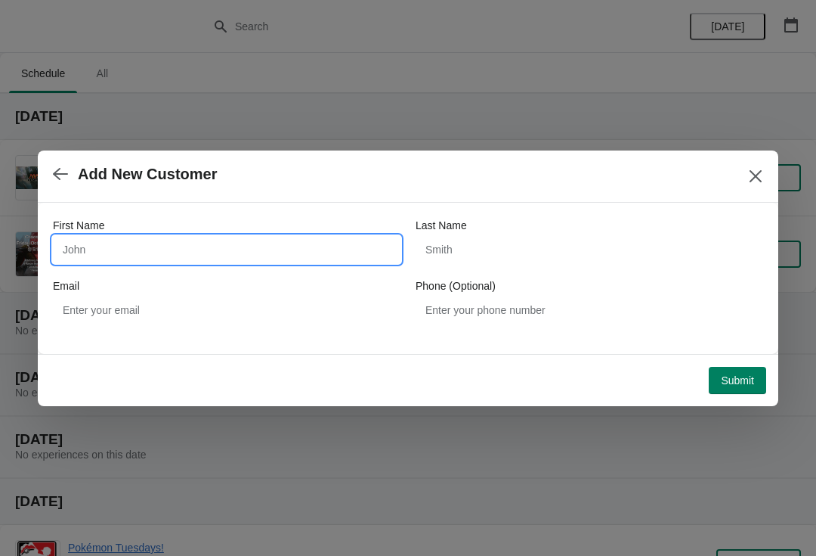
click at [314, 240] on input "First Name" at bounding box center [227, 249] width 348 height 27
type input "[PERSON_NAME]"
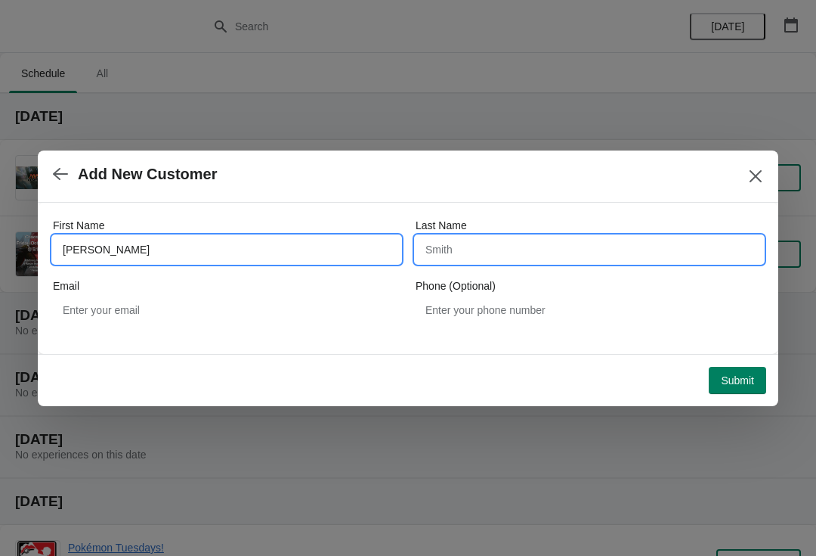
click at [619, 243] on input "Last Name" at bounding box center [590, 249] width 348 height 27
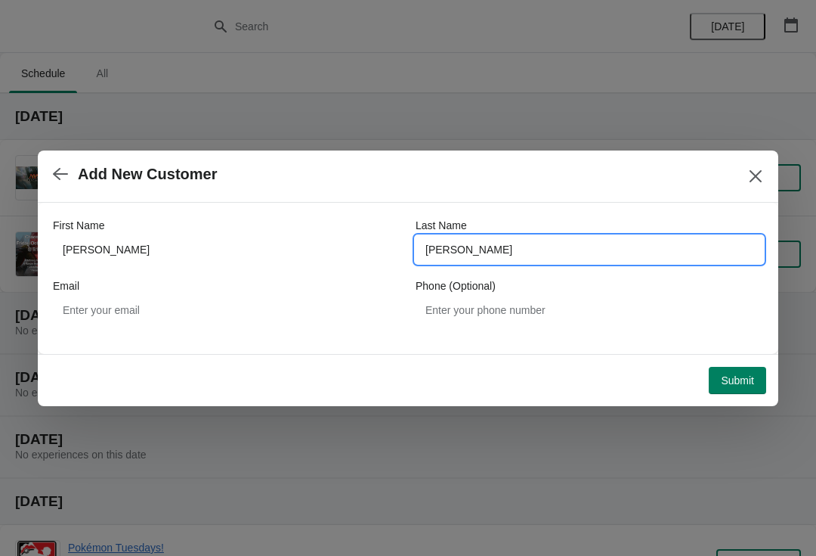
type input "[PERSON_NAME]"
click at [652, 181] on span "Add New Customer" at bounding box center [390, 174] width 674 height 17
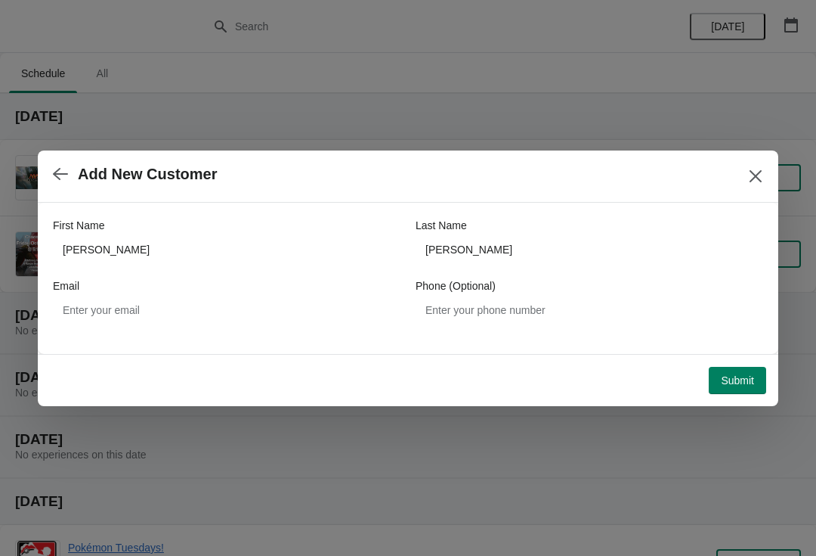
click at [728, 385] on span "Submit" at bounding box center [737, 380] width 33 height 12
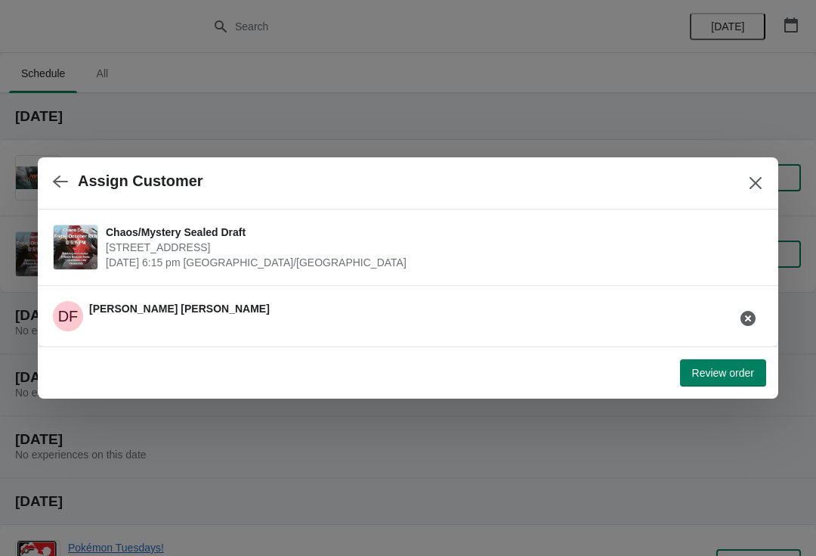
click at [724, 375] on span "Review order" at bounding box center [723, 373] width 62 height 12
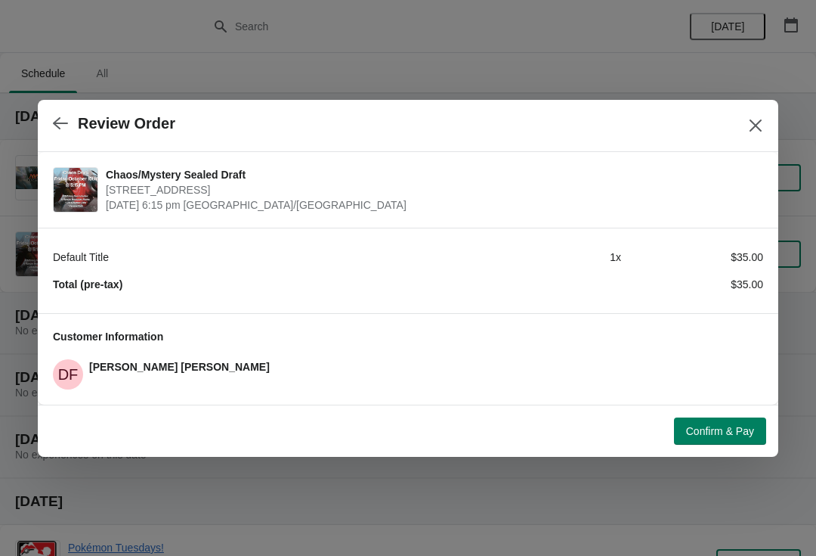
click at [727, 432] on span "Confirm & Pay" at bounding box center [720, 431] width 68 height 12
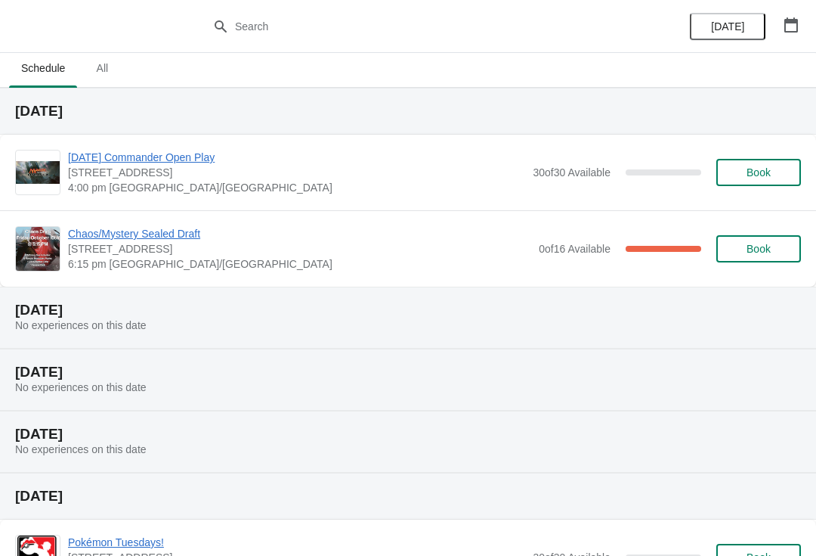
scroll to position [6, 0]
click at [119, 234] on span "Chaos/Mystery Sealed Draft" at bounding box center [299, 232] width 463 height 15
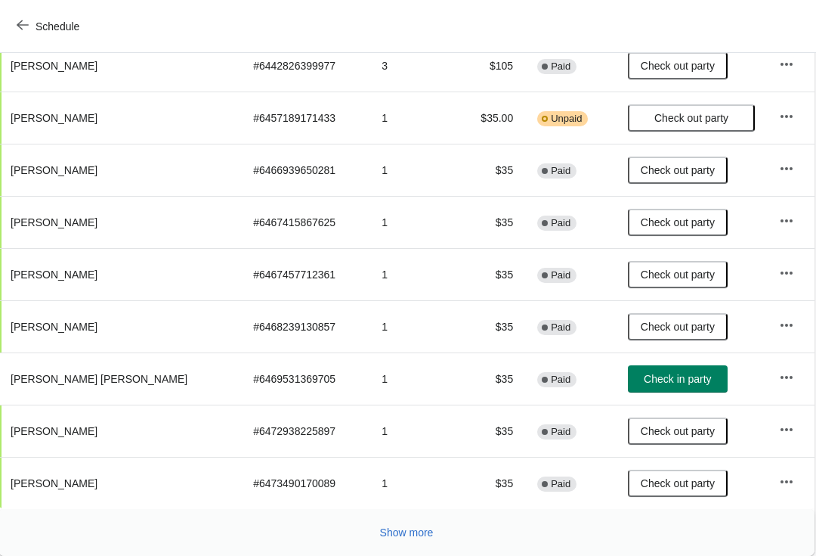
scroll to position [263, 1]
click at [663, 387] on button "Check in party" at bounding box center [679, 378] width 100 height 27
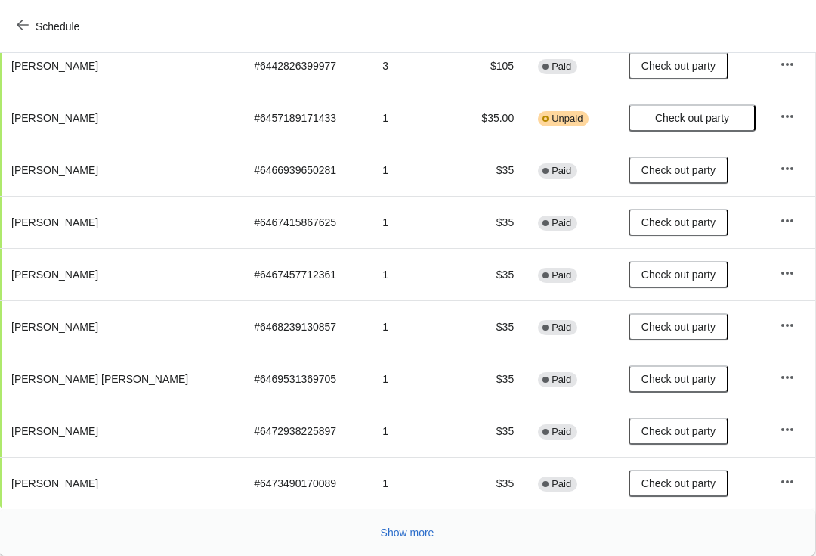
click at [402, 545] on button "Show more" at bounding box center [408, 532] width 66 height 27
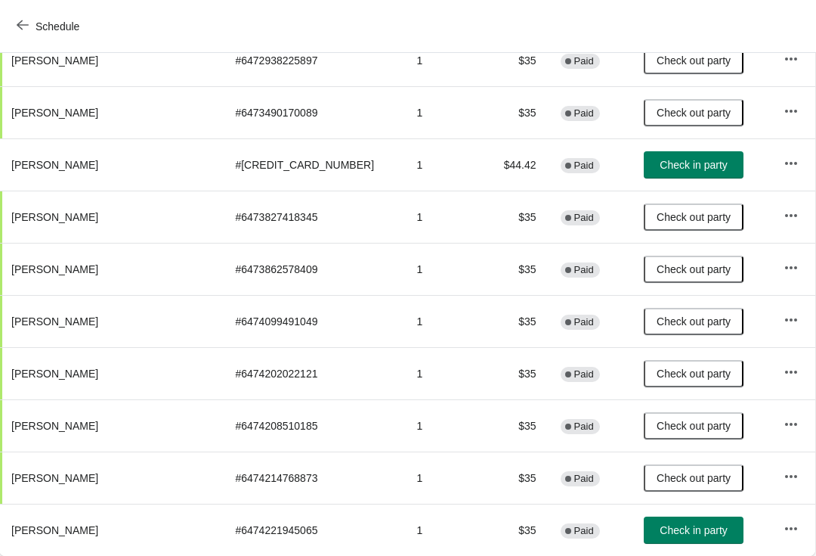
scroll to position [633, 1]
click at [660, 535] on span "Check in party" at bounding box center [693, 530] width 67 height 12
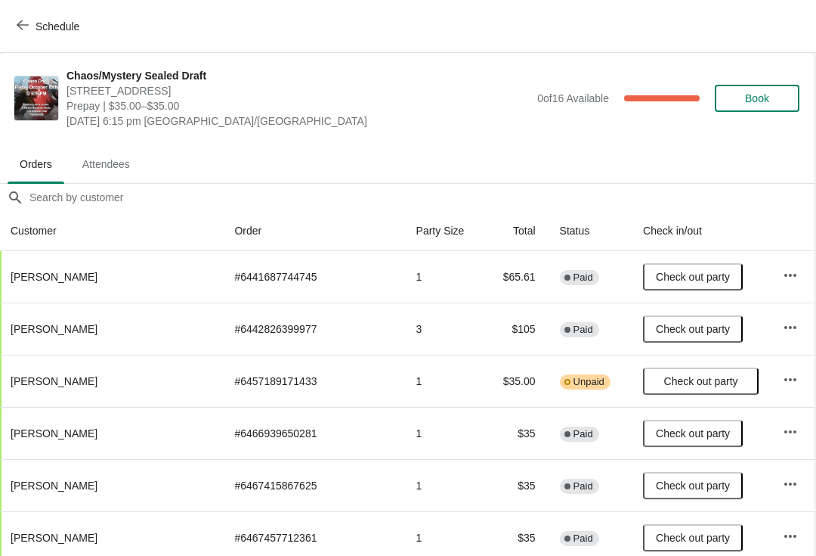
scroll to position [0, 1]
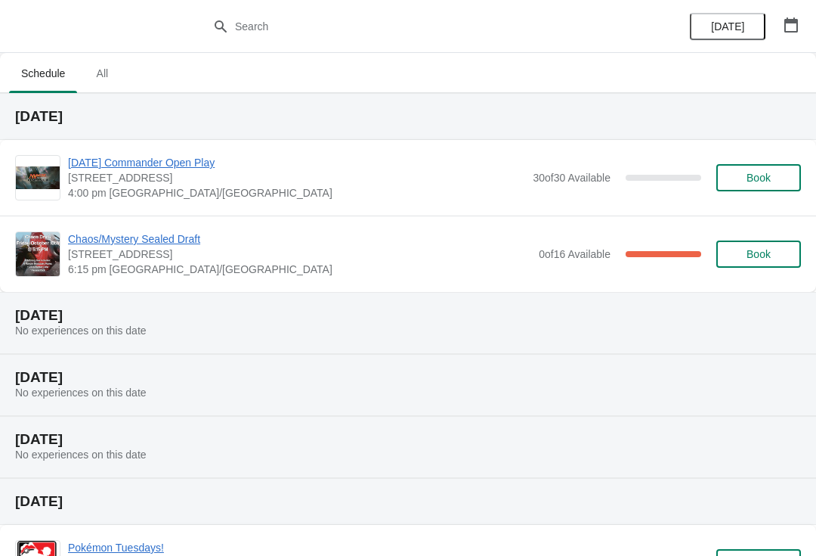
click at [141, 228] on div "Chaos/Mystery Sealed Draft [STREET_ADDRESS] 6:15 pm America/[GEOGRAPHIC_DATA] 0…" at bounding box center [408, 253] width 816 height 76
click at [104, 236] on span "Chaos/Mystery Sealed Draft" at bounding box center [299, 238] width 463 height 15
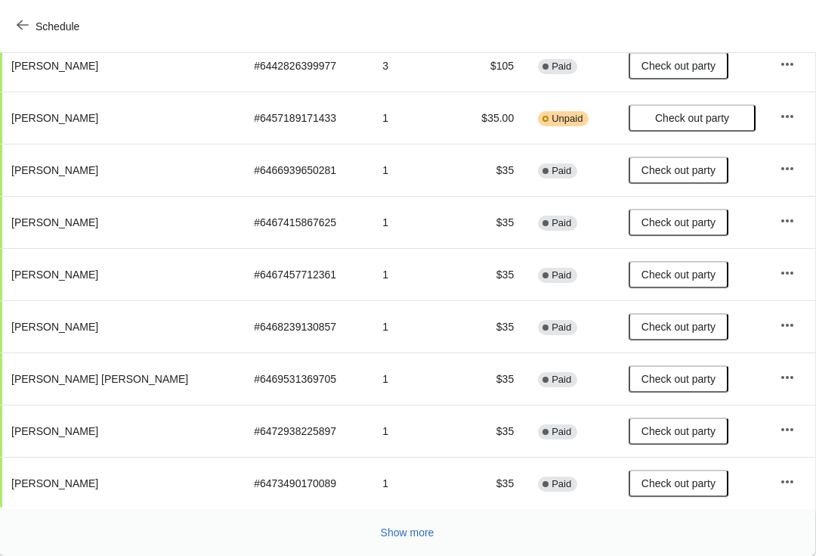
click at [410, 527] on span "Show more" at bounding box center [408, 532] width 54 height 12
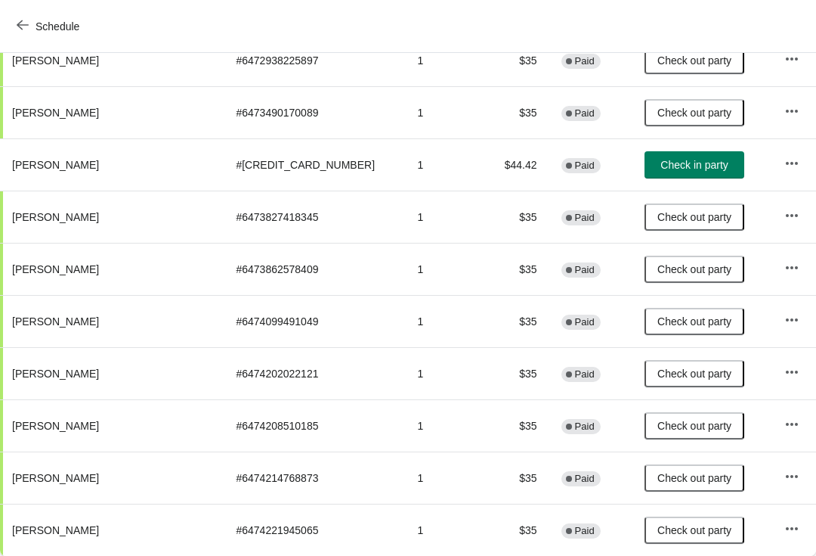
scroll to position [633, 0]
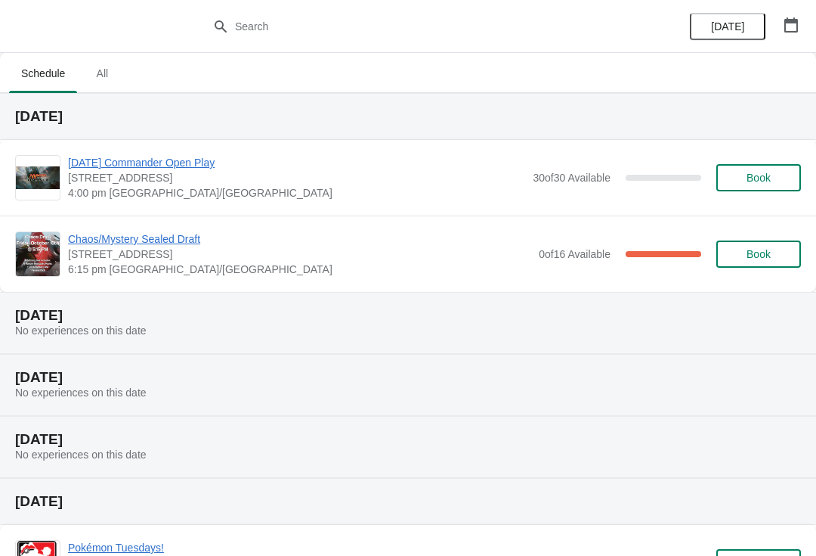
click at [767, 278] on div "Chaos/Mystery Sealed Draft [STREET_ADDRESS] 6:15 pm America/[GEOGRAPHIC_DATA] 0…" at bounding box center [408, 253] width 816 height 76
click at [747, 256] on span "Book" at bounding box center [759, 254] width 24 height 12
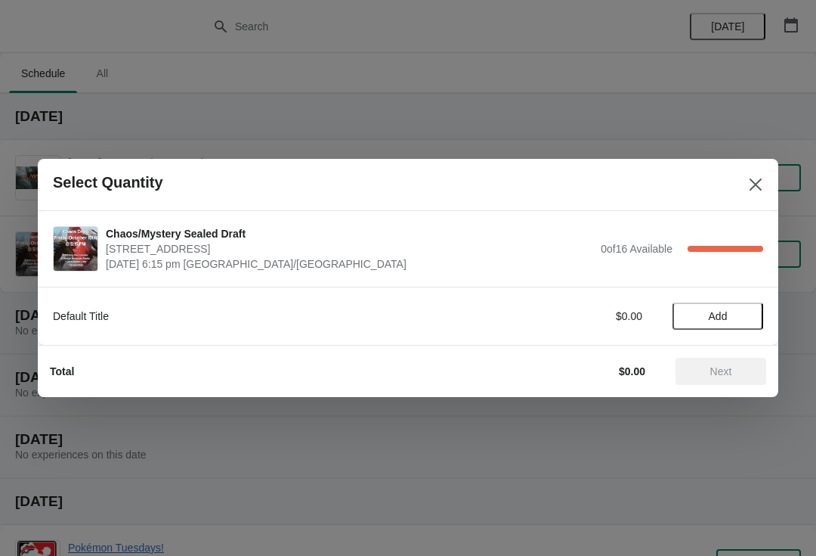
click at [736, 325] on button "Add" at bounding box center [718, 315] width 91 height 27
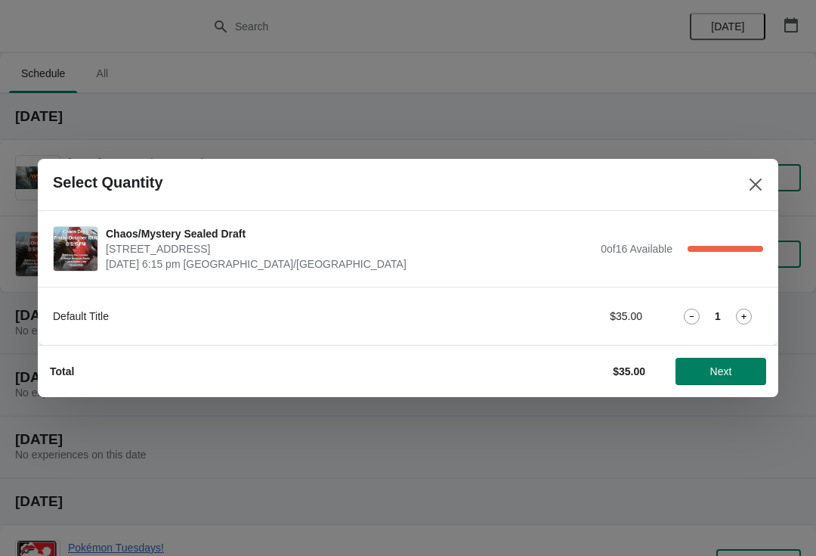
click at [728, 379] on button "Next" at bounding box center [721, 371] width 91 height 27
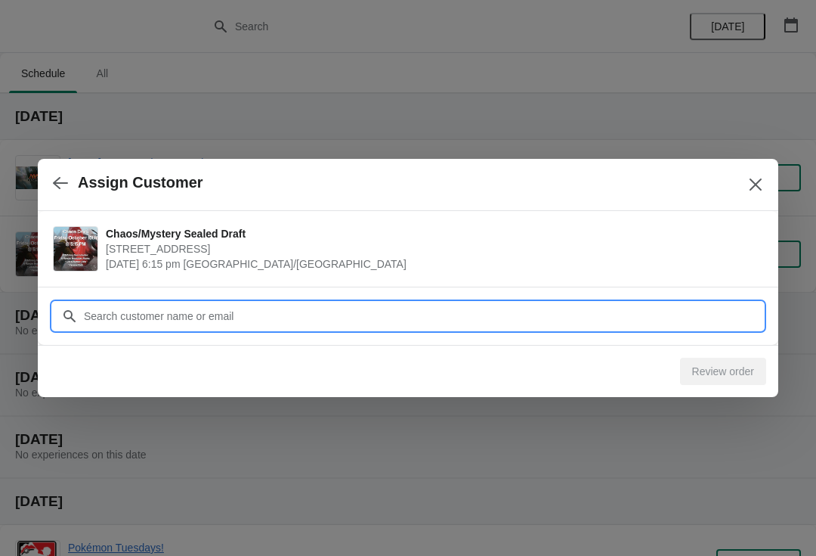
click at [422, 317] on input "Customer" at bounding box center [423, 315] width 680 height 27
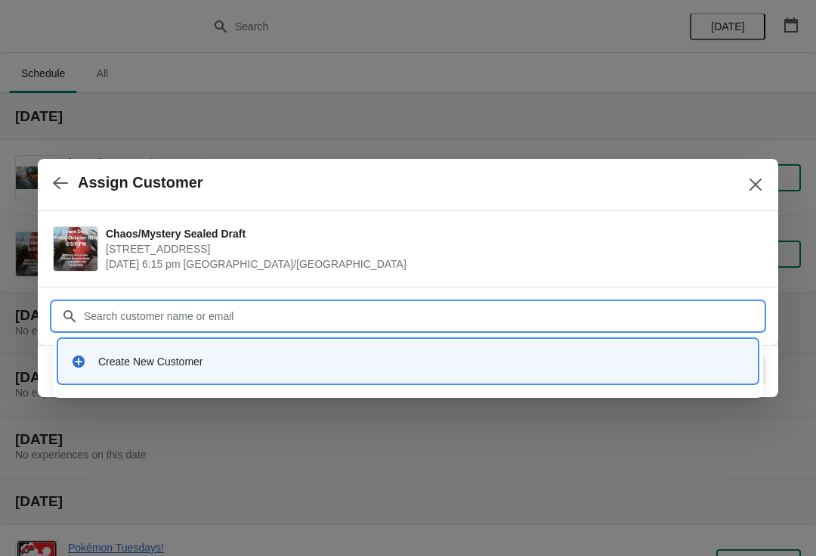
click at [107, 365] on div "Create New Customer" at bounding box center [421, 361] width 647 height 15
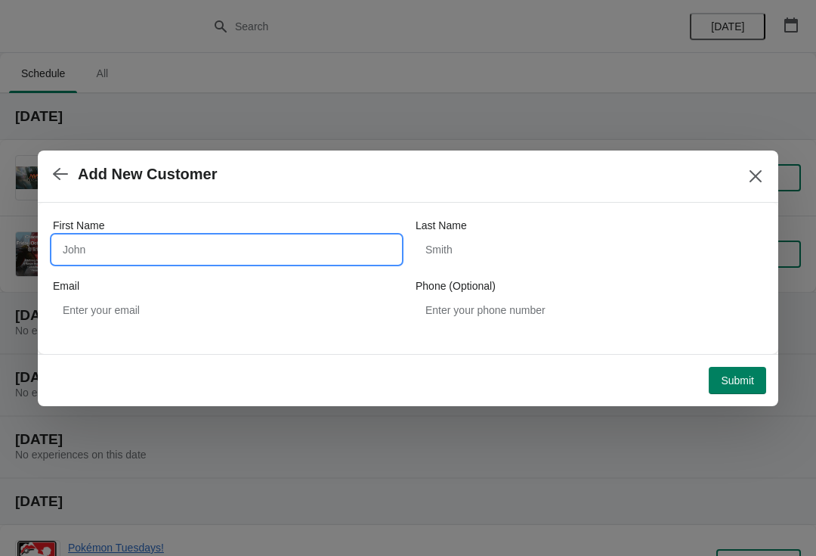
click at [110, 248] on input "First Name" at bounding box center [227, 249] width 348 height 27
type input "[PERSON_NAME]"
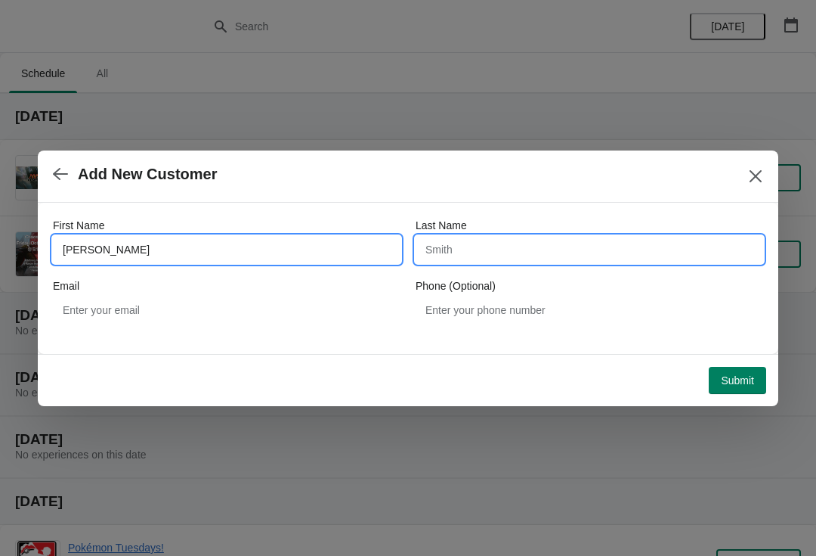
click at [575, 255] on input "Last Name" at bounding box center [590, 249] width 348 height 27
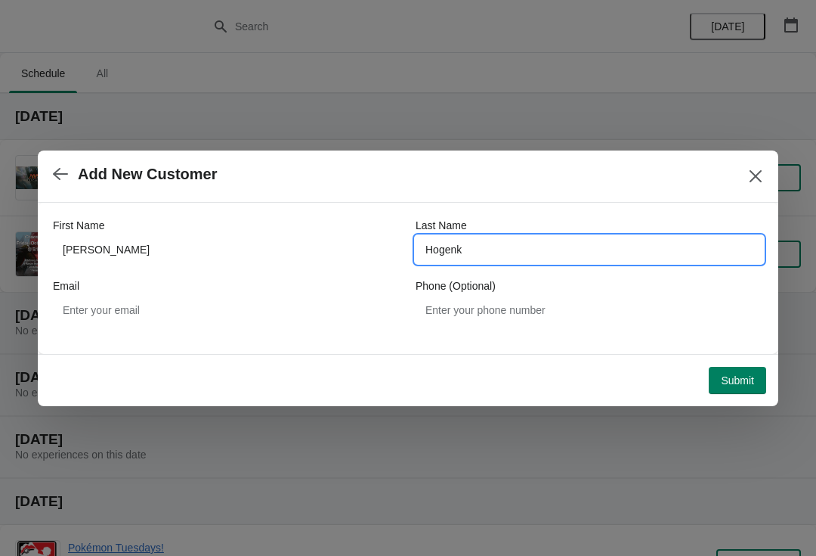
type input "Hogenka"
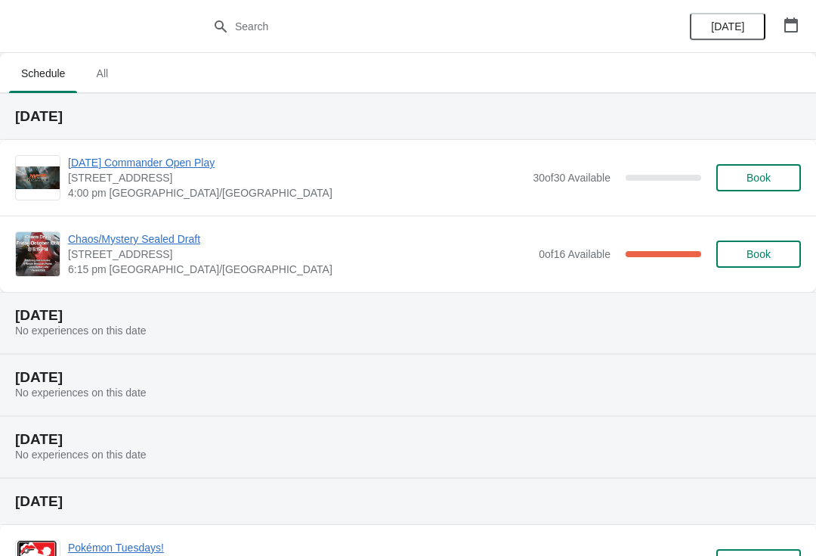
click at [160, 235] on span "Chaos/Mystery Sealed Draft" at bounding box center [299, 238] width 463 height 15
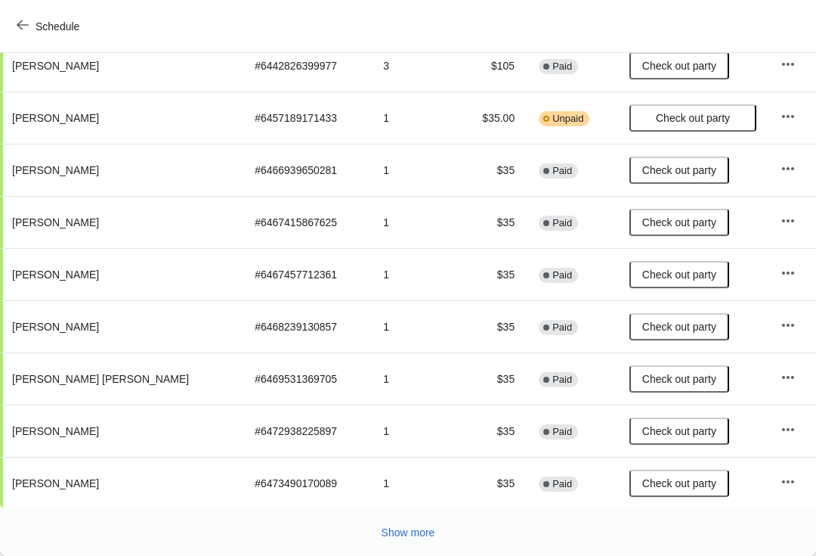
scroll to position [263, 0]
click at [417, 528] on span "Show more" at bounding box center [409, 532] width 54 height 12
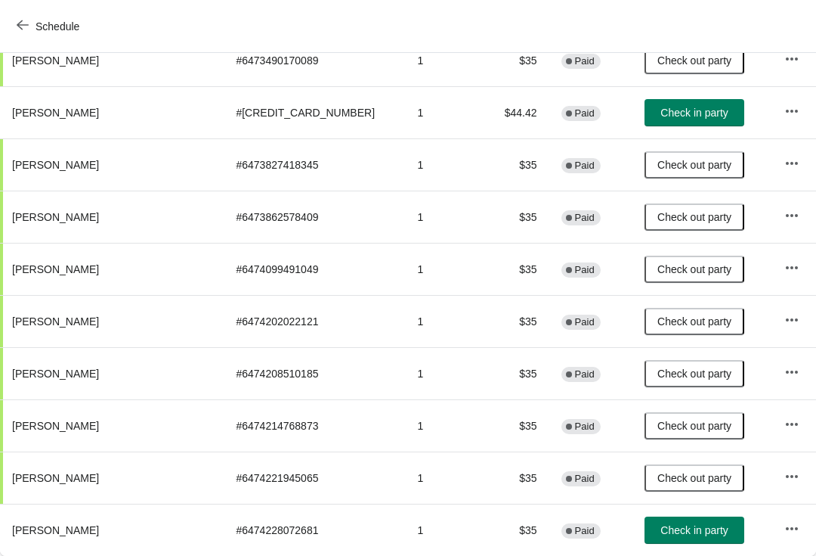
scroll to position [686, 0]
click at [659, 538] on button "Check in party" at bounding box center [695, 529] width 100 height 27
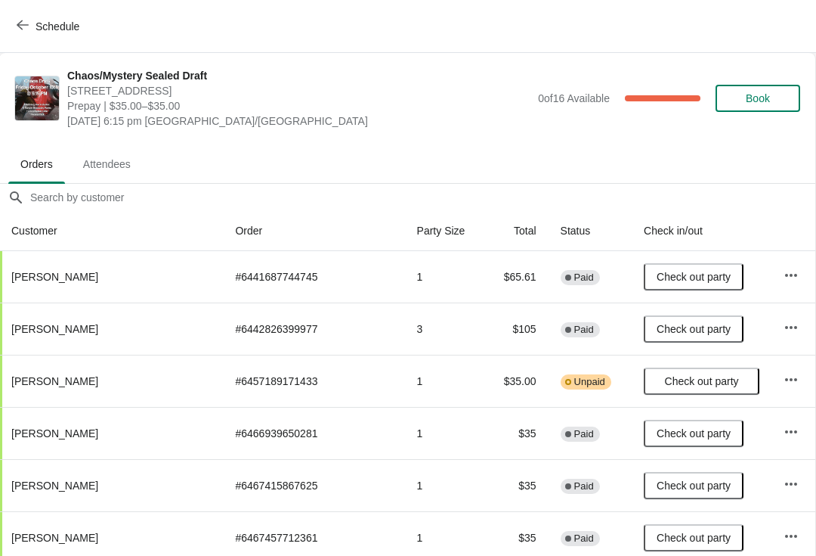
scroll to position [0, 1]
